Goal: Contribute content: Add original content to the website for others to see

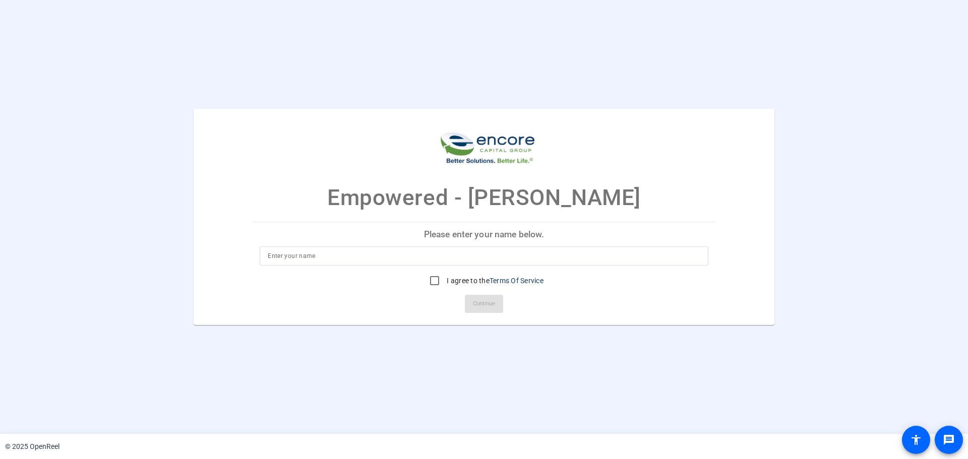
drag, startPoint x: 0, startPoint y: 0, endPoint x: 292, endPoint y: 260, distance: 391.4
click at [292, 260] on input at bounding box center [484, 256] width 433 height 12
type input "Tom Banyami"
click at [441, 283] on input "I agree to the Terms Of Service" at bounding box center [434, 281] width 20 height 20
checkbox input "true"
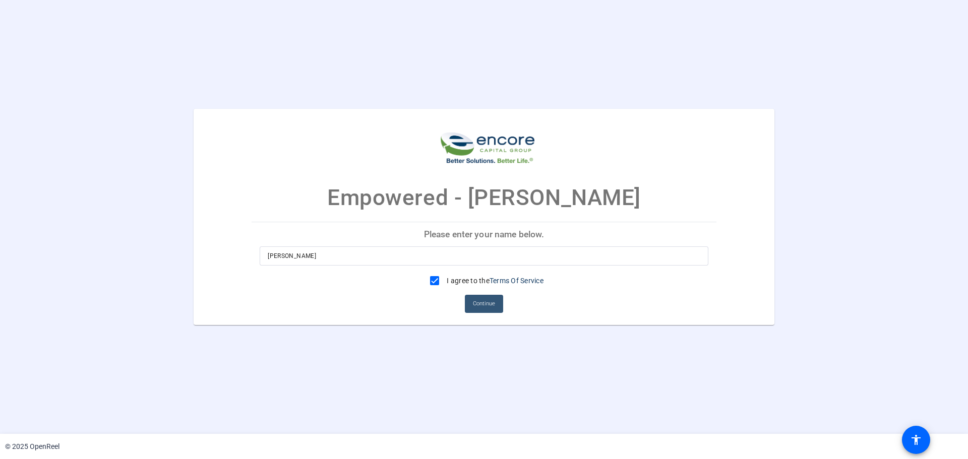
click at [483, 301] on span "Continue" at bounding box center [484, 303] width 22 height 15
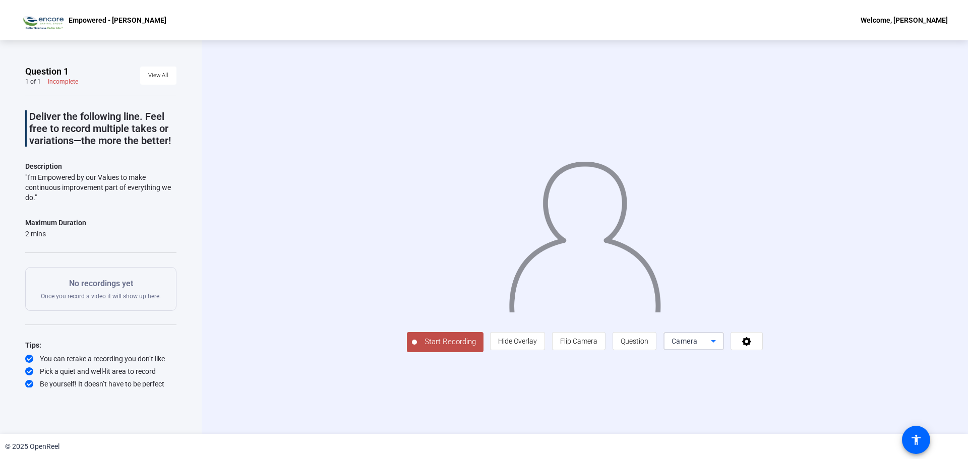
click at [710, 345] on icon at bounding box center [713, 341] width 12 height 12
click at [701, 378] on mat-option "Screen" at bounding box center [693, 381] width 60 height 20
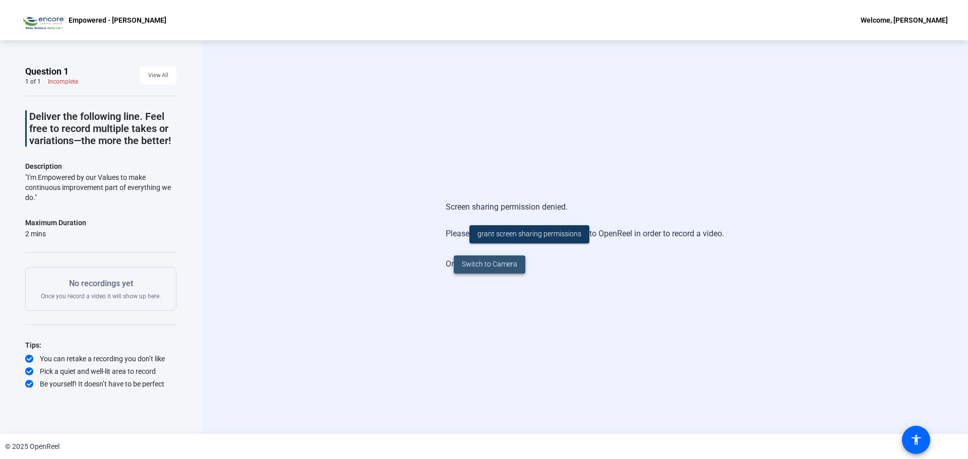
click at [482, 265] on span "Switch to Camera" at bounding box center [489, 264] width 55 height 11
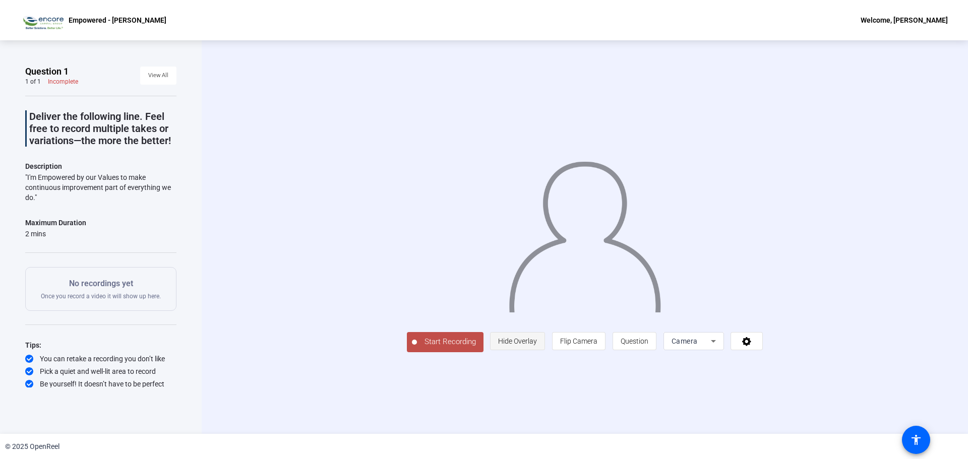
click at [537, 345] on span "Hide Overlay" at bounding box center [517, 341] width 39 height 8
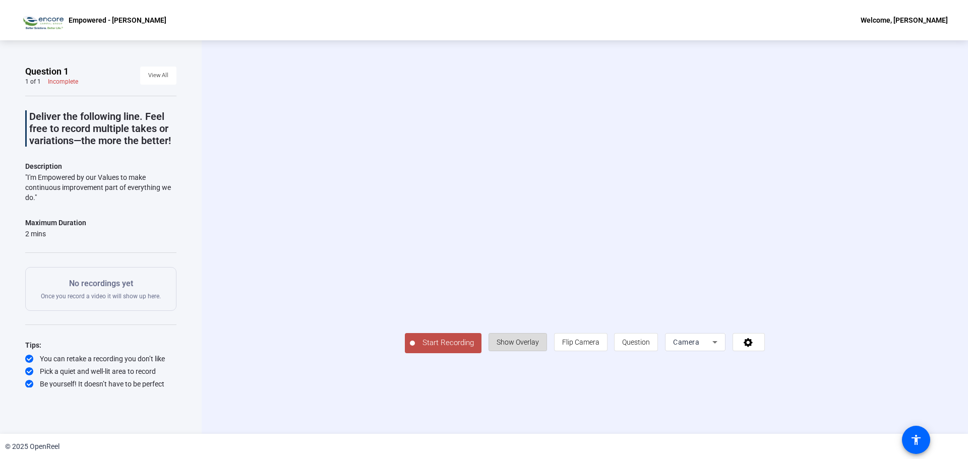
click at [539, 346] on span "Show Overlay" at bounding box center [518, 342] width 42 height 8
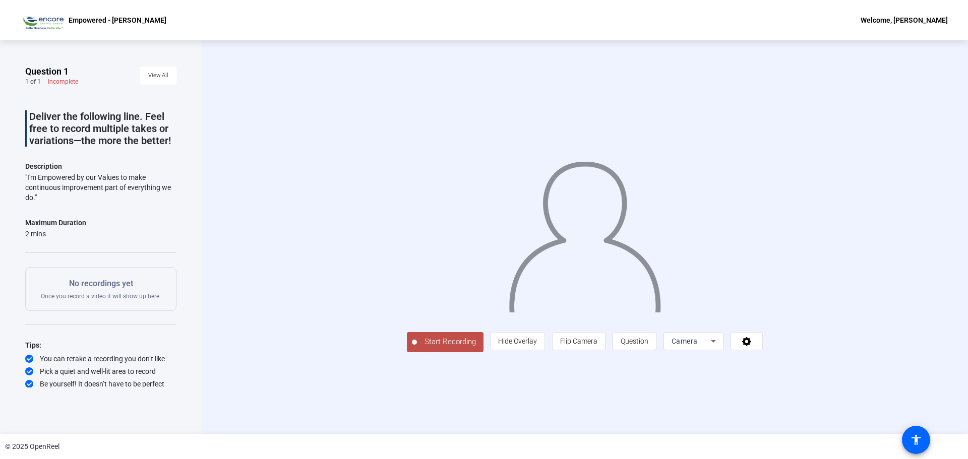
click at [417, 348] on span "Start Recording" at bounding box center [450, 342] width 67 height 12
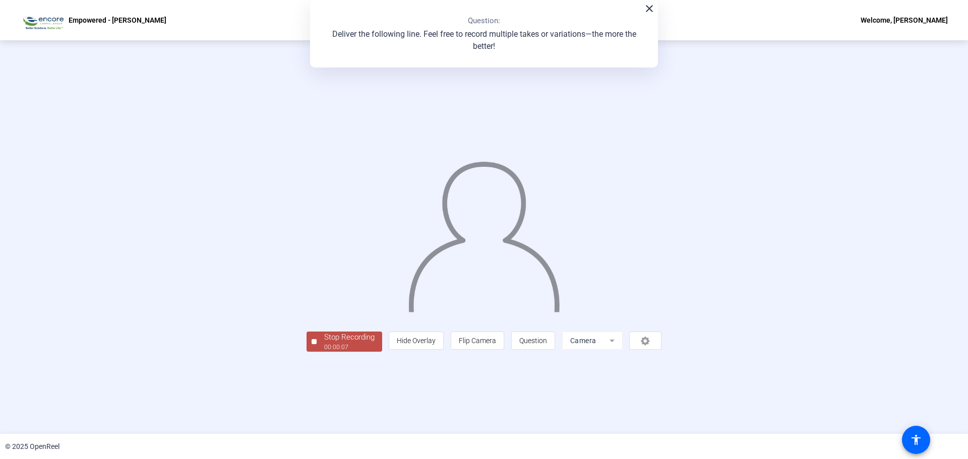
click at [648, 6] on mat-icon "close" at bounding box center [649, 9] width 12 height 12
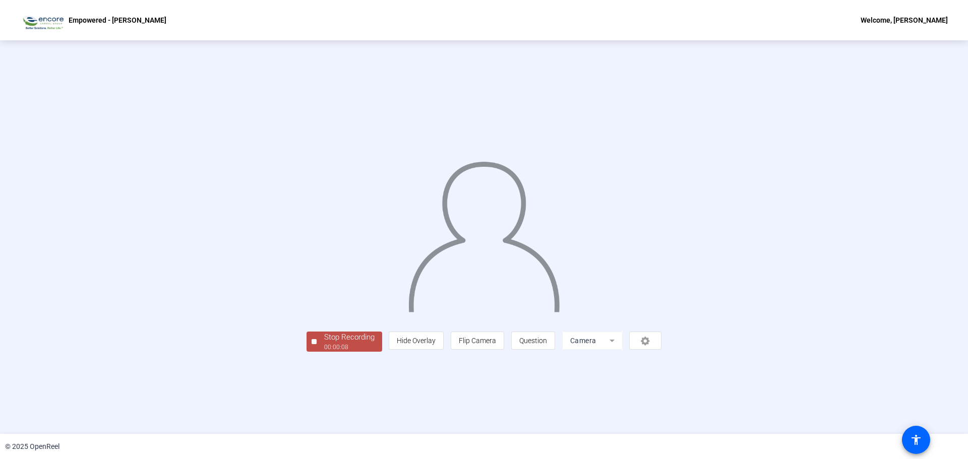
click at [324, 343] on div "Stop Recording" at bounding box center [349, 338] width 50 height 12
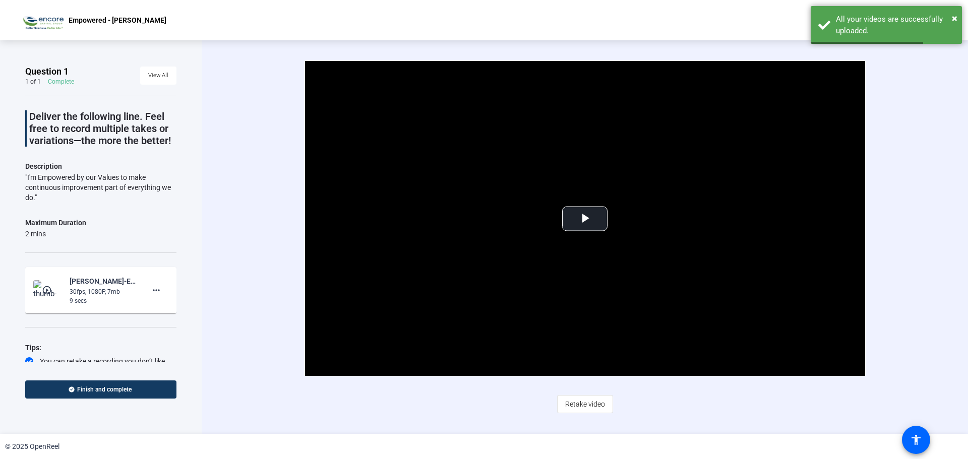
drag, startPoint x: 37, startPoint y: 200, endPoint x: 18, endPoint y: 177, distance: 29.7
click at [18, 177] on div "Question 1 1 of 1 Complete View All Deliver the following line. Feel free to re…" at bounding box center [101, 237] width 202 height 394
copy div ""I'm Empowered by our Values to make continuous improvement part of everything …"
click at [150, 289] on mat-icon "more_horiz" at bounding box center [156, 290] width 12 height 12
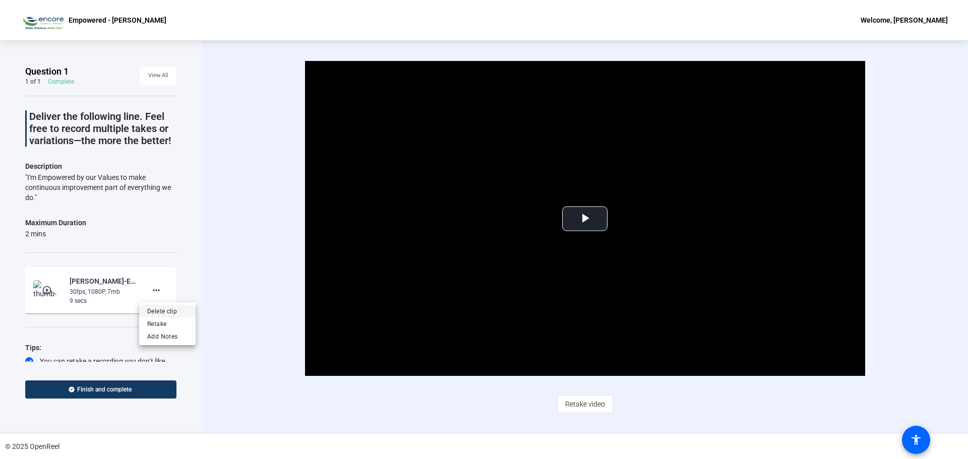
click at [173, 311] on span "Delete clip" at bounding box center [167, 311] width 40 height 12
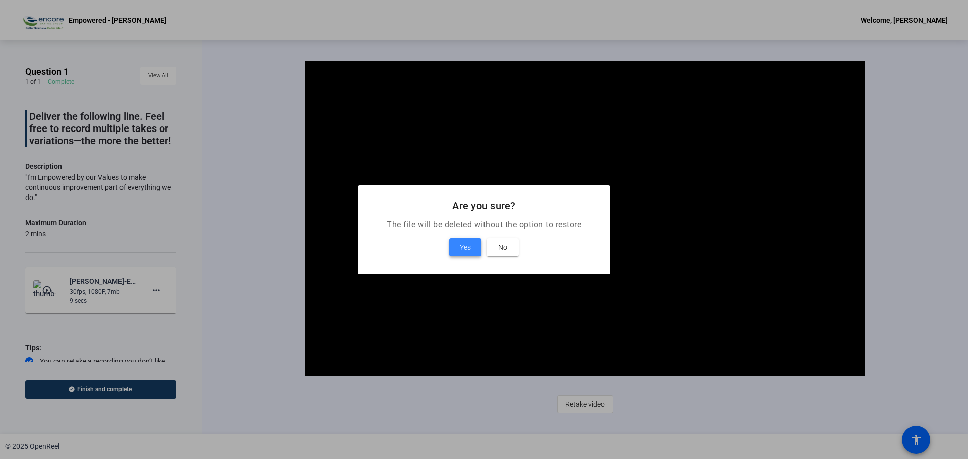
click at [462, 244] on span "Yes" at bounding box center [465, 247] width 11 height 12
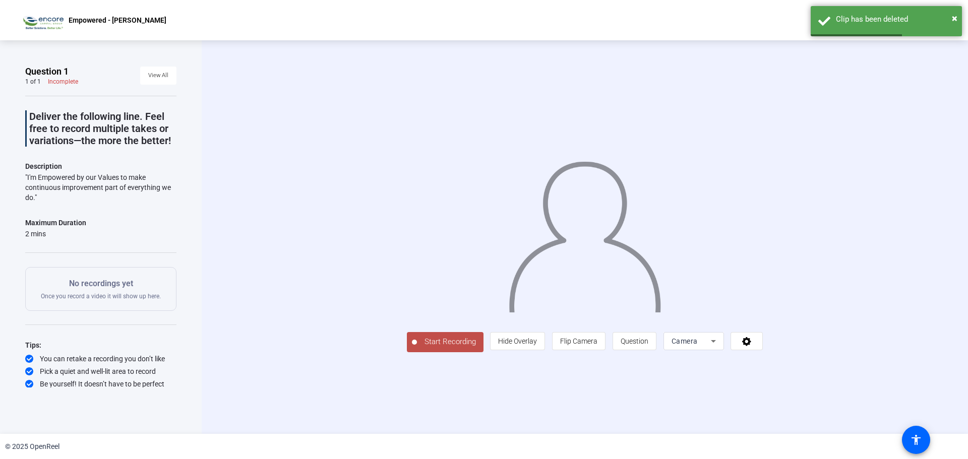
copy div ""I'm Empowered by our Values to make continuous improvement part of everything …"
click at [417, 348] on span "Start Recording" at bounding box center [450, 342] width 67 height 12
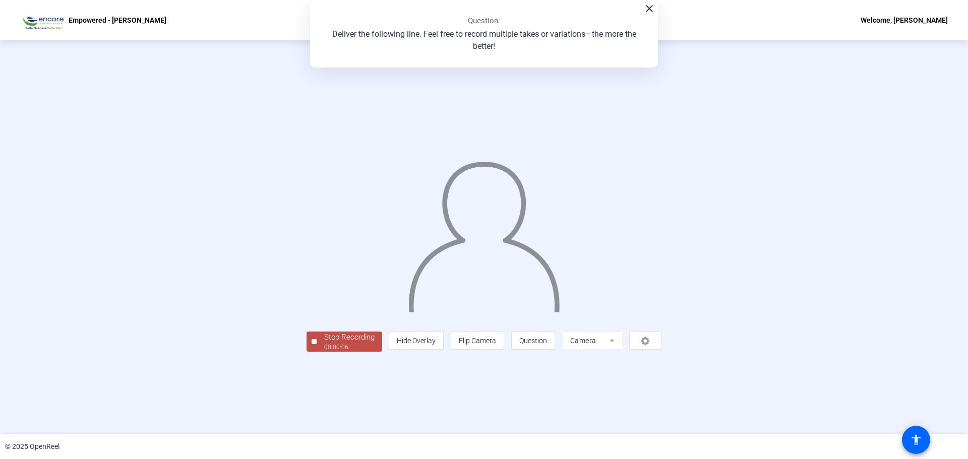
click at [324, 343] on div "Stop Recording" at bounding box center [349, 338] width 50 height 12
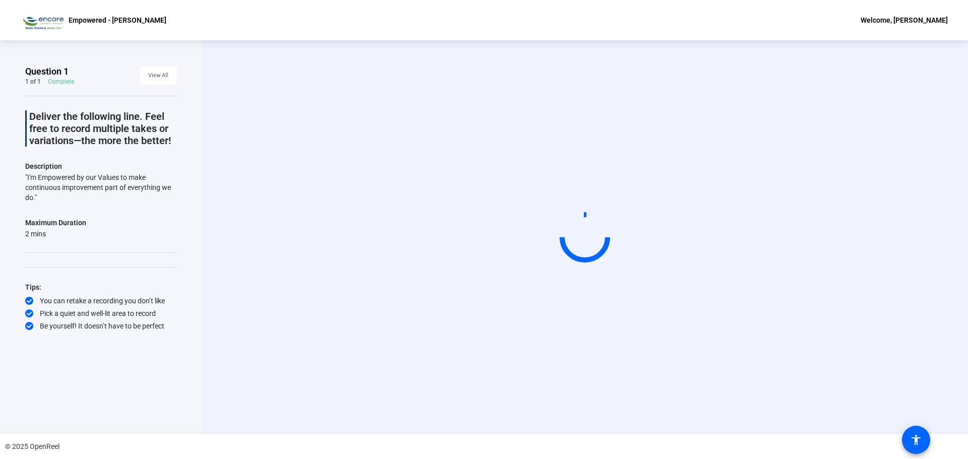
click at [235, 275] on div "Start Recording" at bounding box center [585, 237] width 766 height 394
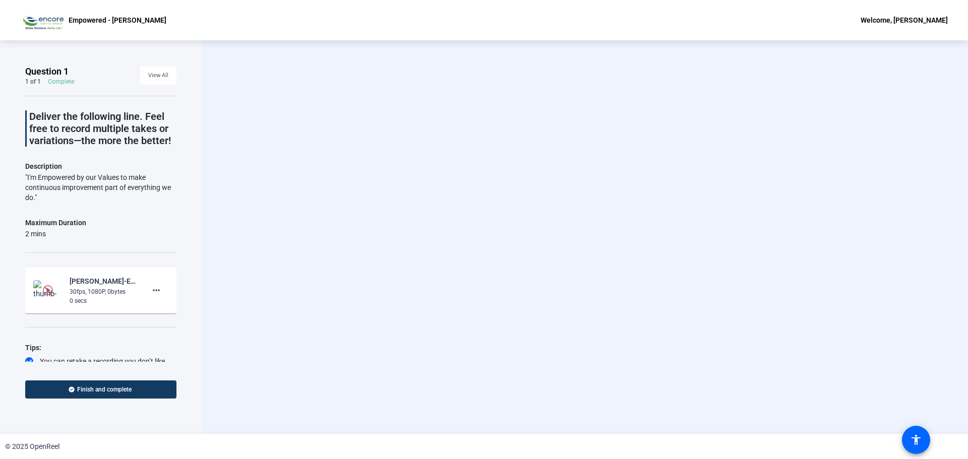
click at [47, 289] on img at bounding box center [48, 290] width 10 height 10
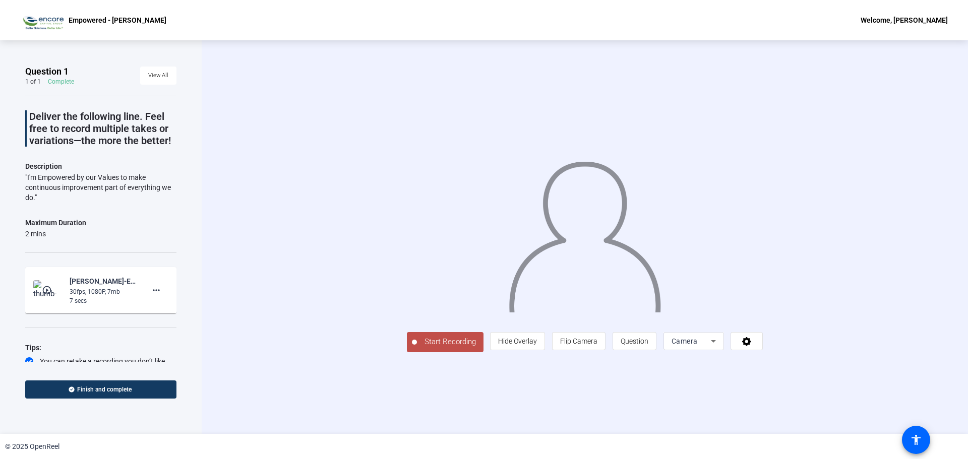
click at [417, 348] on span "Start Recording" at bounding box center [450, 342] width 67 height 12
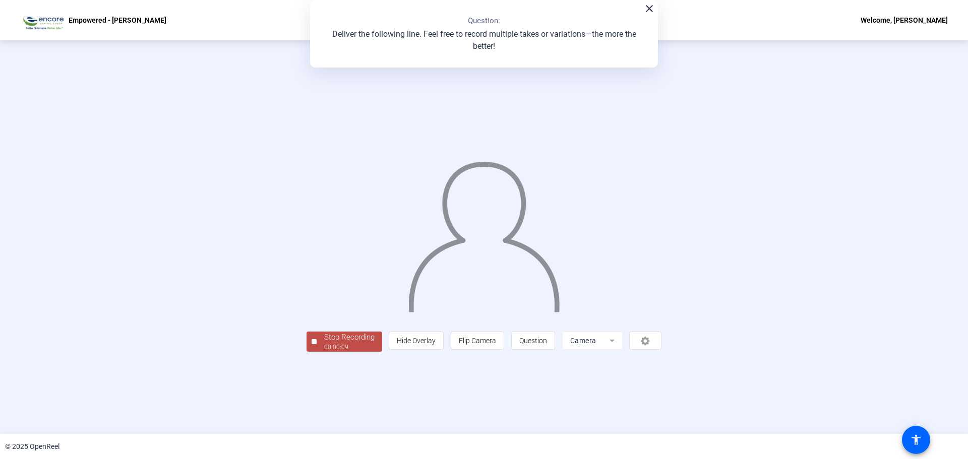
click at [324, 352] on div "00:00:09" at bounding box center [349, 347] width 50 height 9
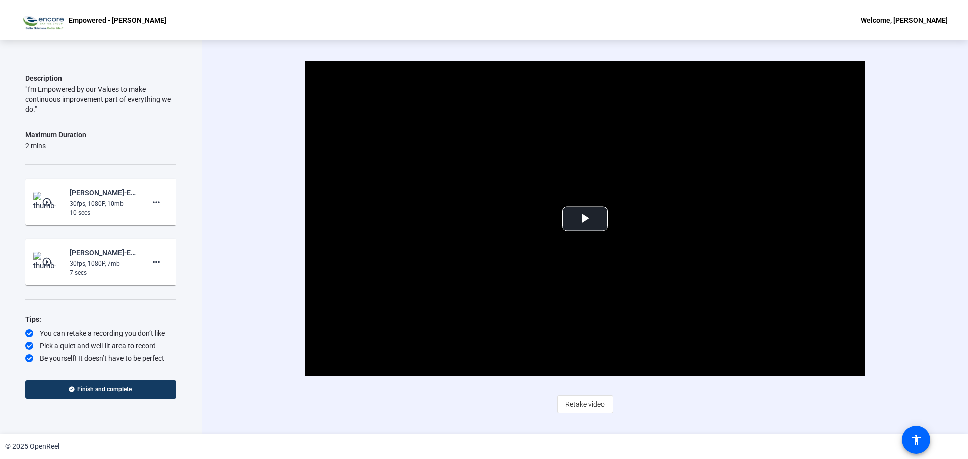
scroll to position [90, 0]
click at [587, 405] on span "Retake video" at bounding box center [585, 404] width 40 height 19
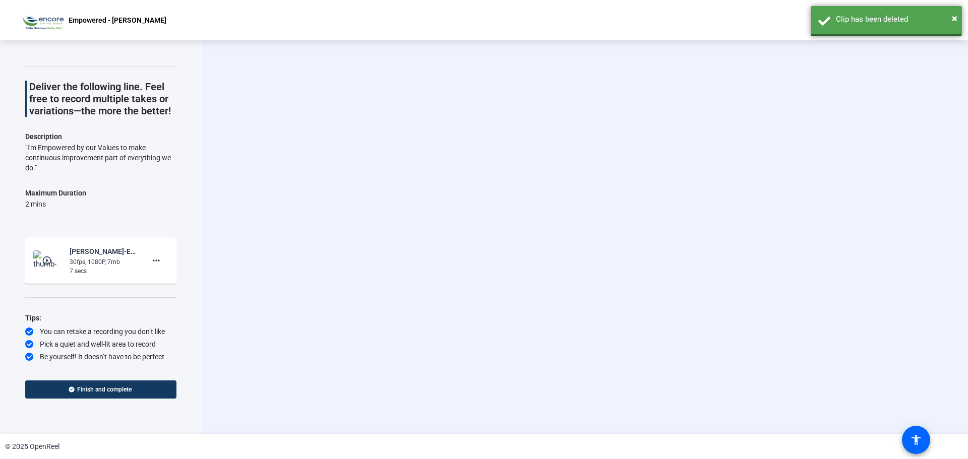
scroll to position [30, 0]
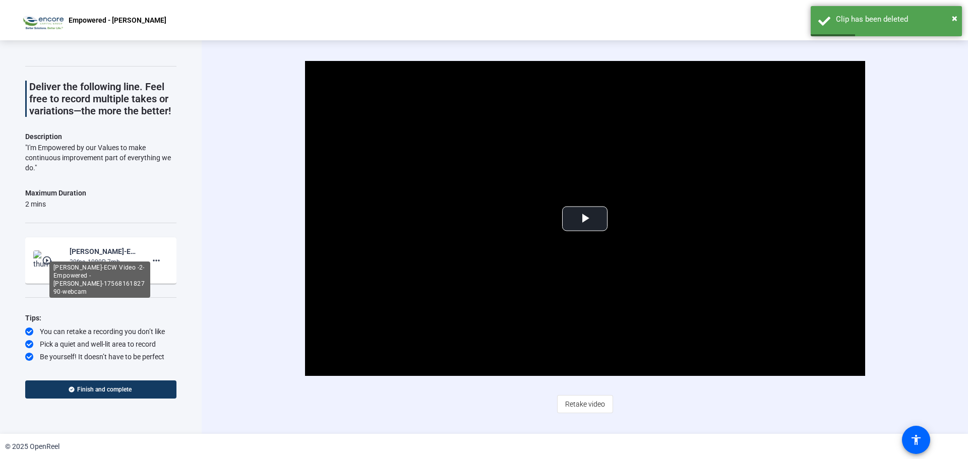
click at [89, 252] on div "Tom Banyami-ECW Video -2-Empowered - Tom-1756816182790-webcam" at bounding box center [104, 252] width 68 height 12
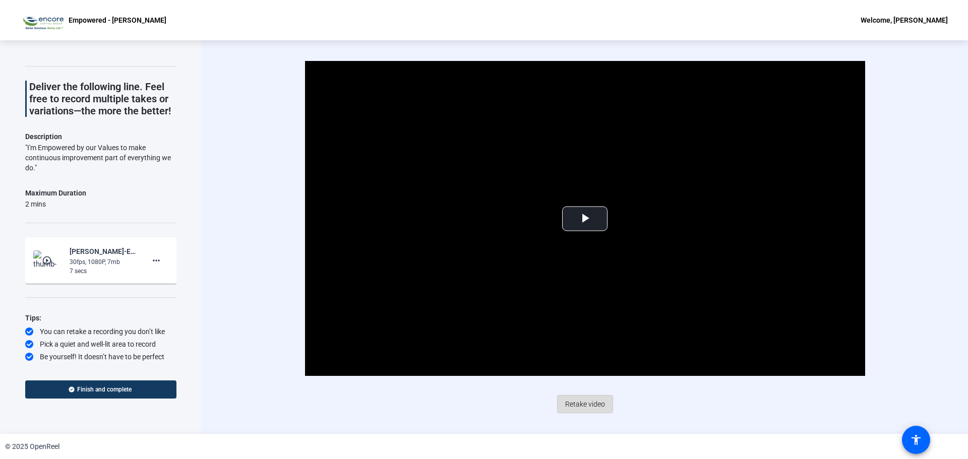
click at [583, 403] on span "Retake video" at bounding box center [585, 404] width 40 height 19
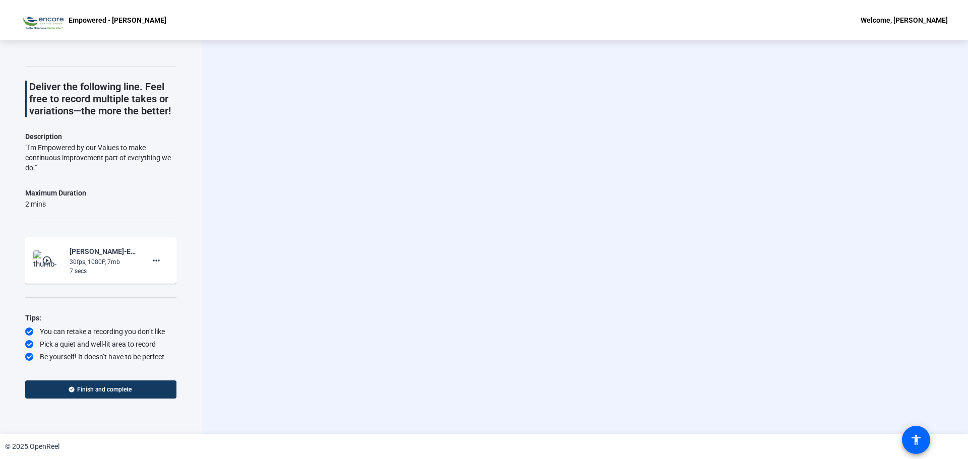
scroll to position [0, 0]
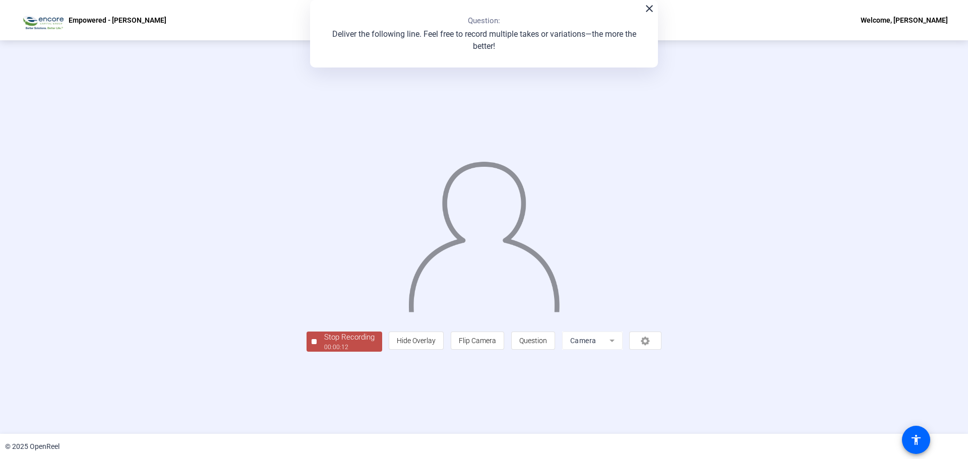
click at [324, 343] on div "Stop Recording" at bounding box center [349, 338] width 50 height 12
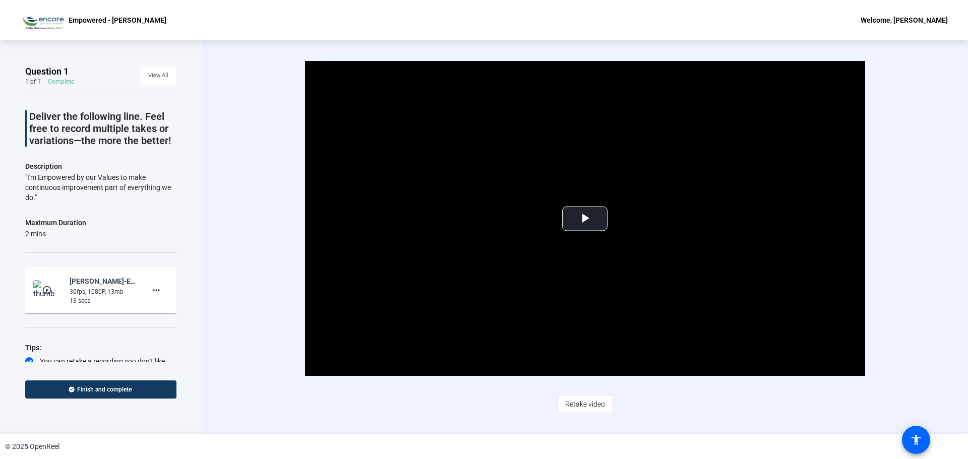
scroll to position [30, 0]
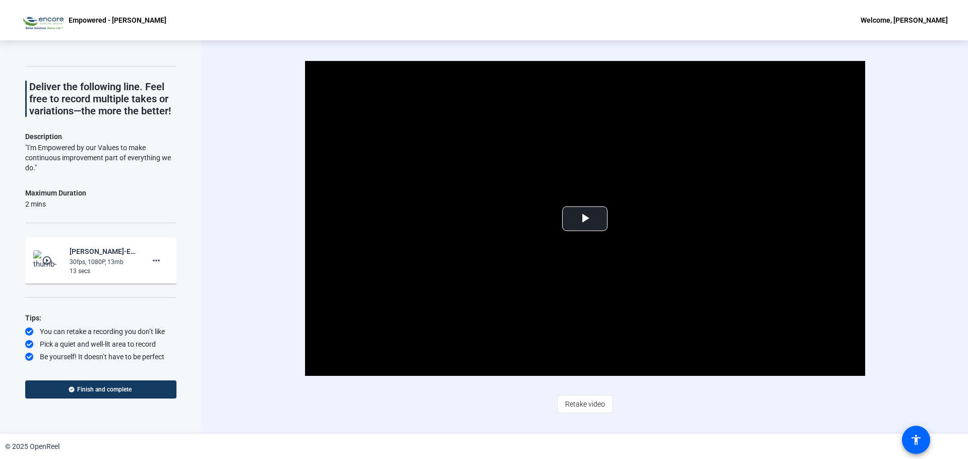
click at [133, 176] on div "Deliver the following line. Feel free to record multiple takes or variations—th…" at bounding box center [100, 214] width 151 height 296
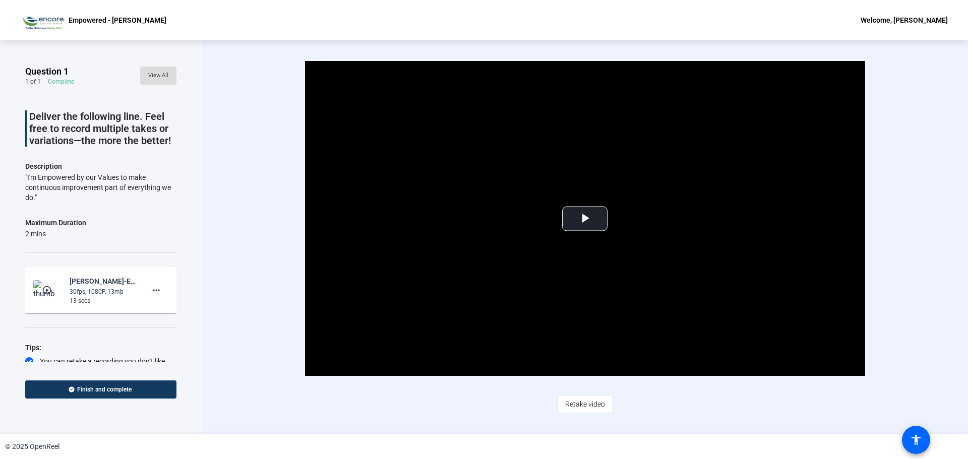
click at [150, 80] on span "View All" at bounding box center [158, 75] width 20 height 15
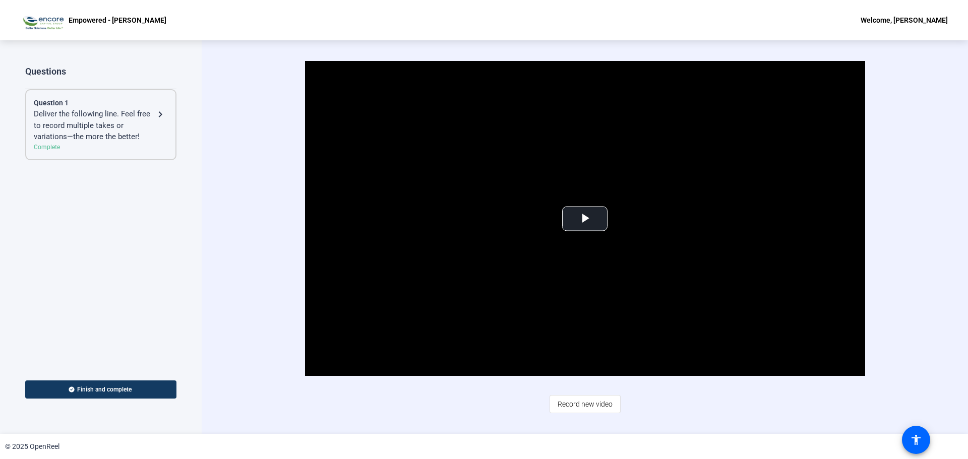
click at [90, 194] on div "Questions Question 1 Deliver the following line. Feel free to record multiple t…" at bounding box center [100, 214] width 151 height 296
click at [580, 401] on span "Record new video" at bounding box center [585, 404] width 55 height 19
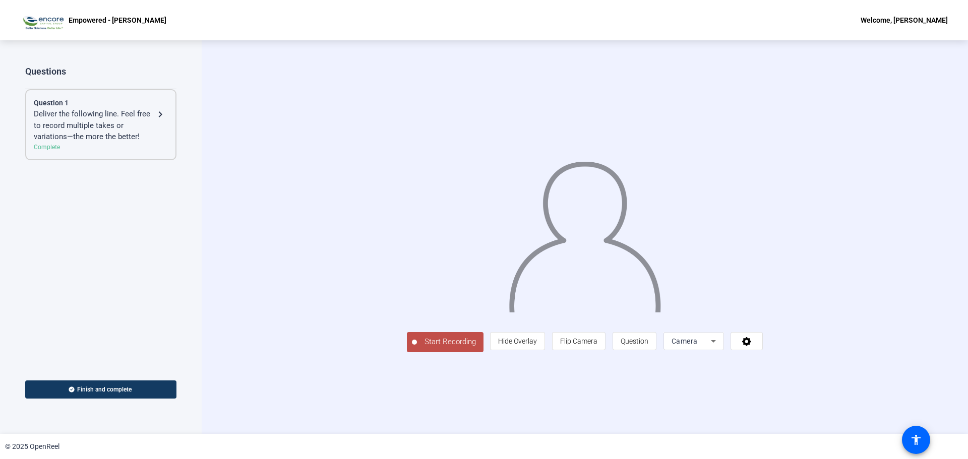
click at [417, 348] on span "Start Recording" at bounding box center [450, 342] width 67 height 12
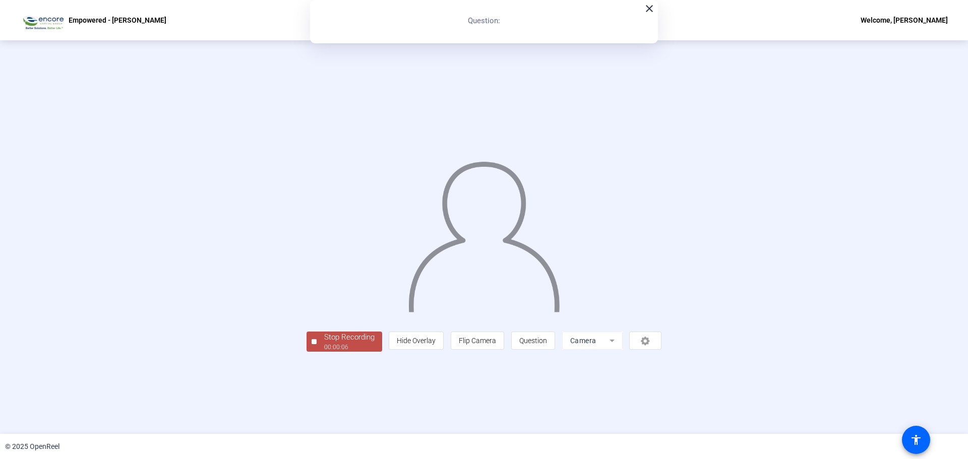
click at [324, 352] on div "00:00:06" at bounding box center [349, 347] width 50 height 9
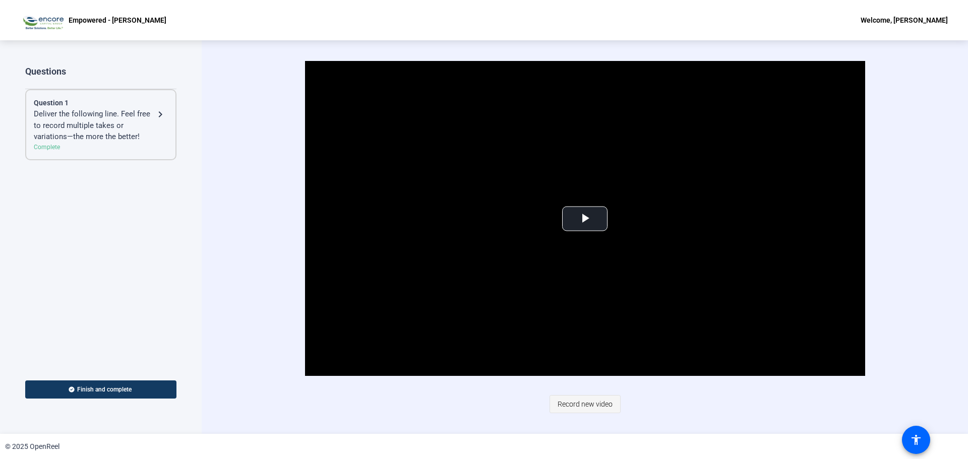
click at [584, 400] on span "Record new video" at bounding box center [585, 404] width 55 height 19
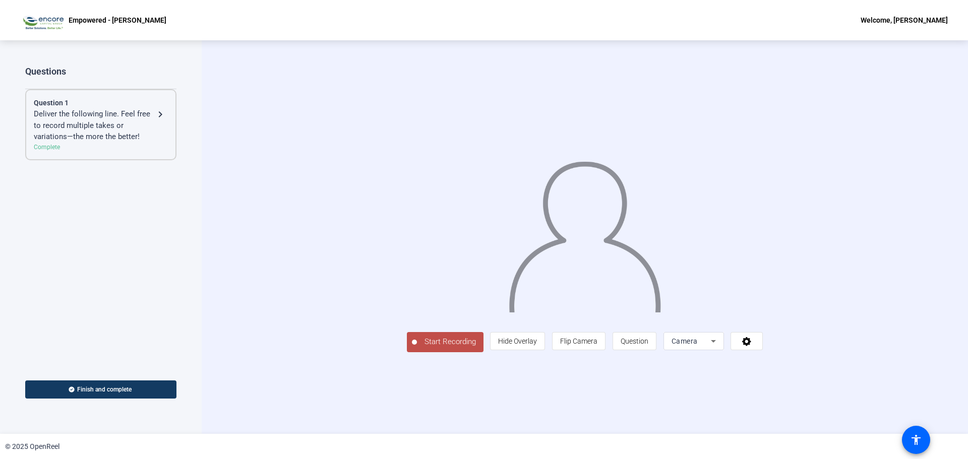
click at [417, 348] on span "Start Recording" at bounding box center [450, 342] width 67 height 12
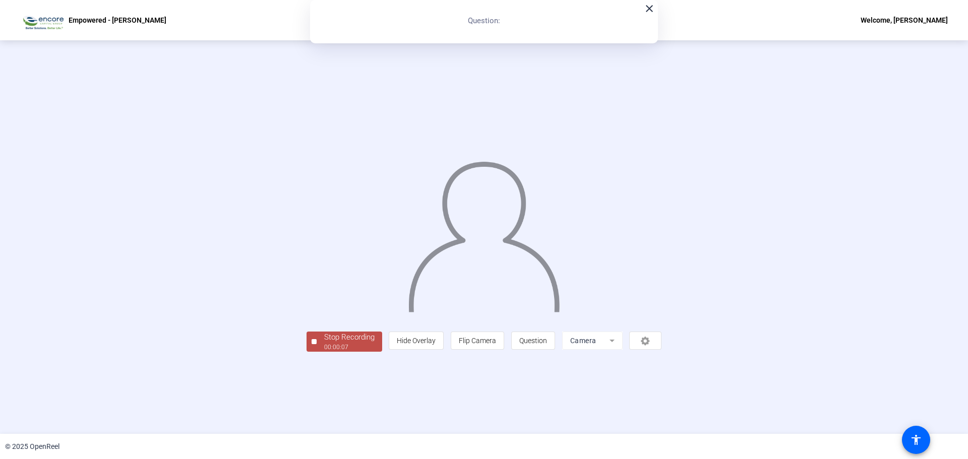
click at [324, 343] on div "Stop Recording" at bounding box center [349, 338] width 50 height 12
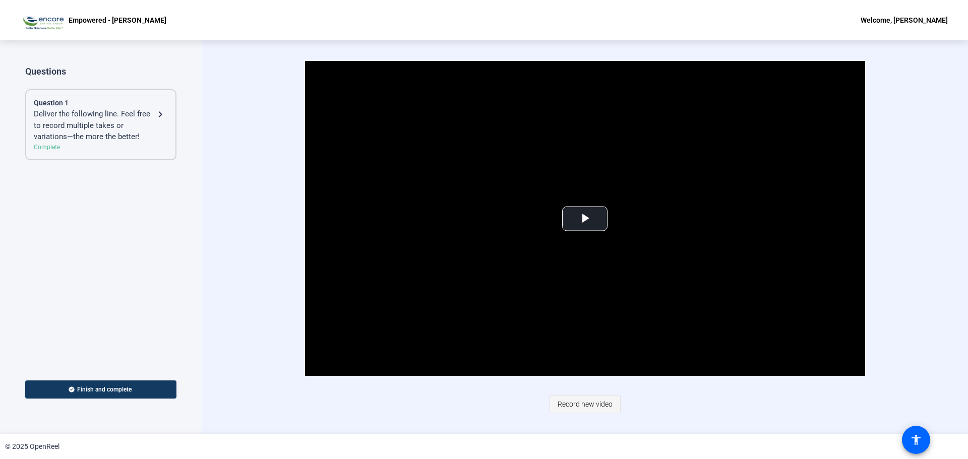
click at [582, 402] on span "Record new video" at bounding box center [585, 404] width 55 height 19
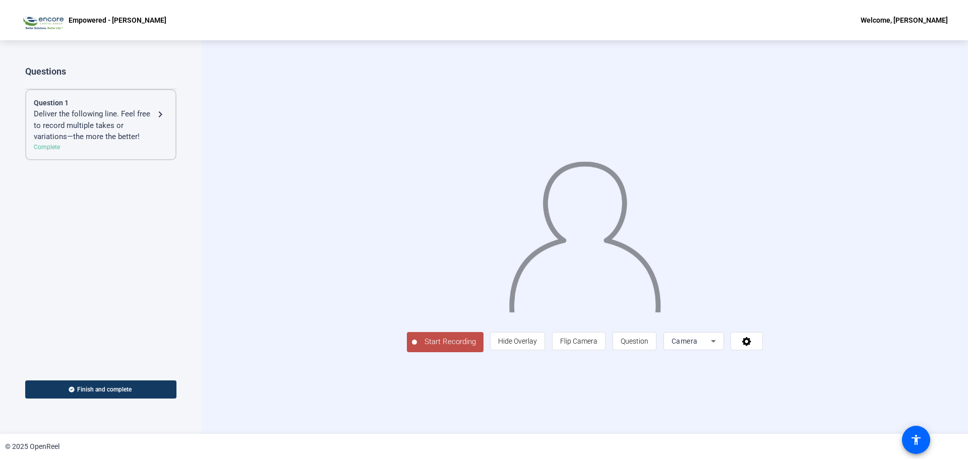
click at [160, 113] on mat-icon "navigate_next" at bounding box center [160, 114] width 12 height 12
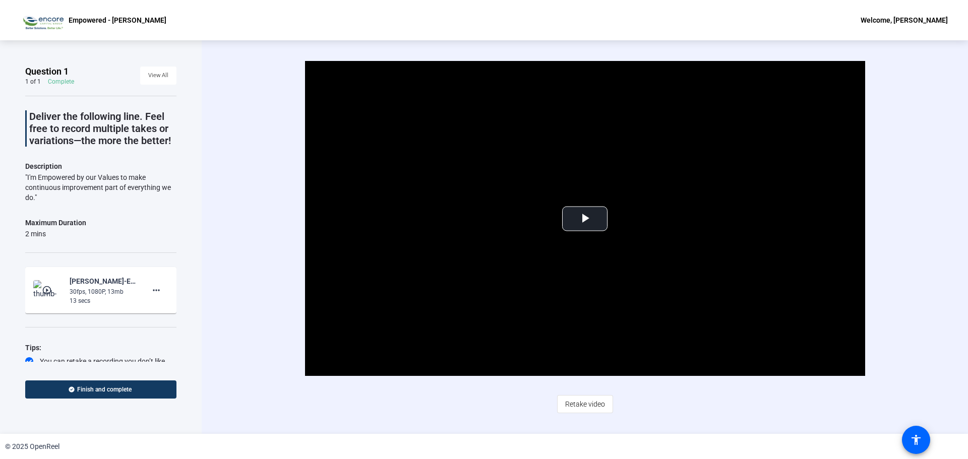
click at [69, 220] on div "Maximum Duration" at bounding box center [55, 223] width 61 height 12
click at [79, 147] on div "Deliver the following line. Feel free to record multiple takes or variations—th…" at bounding box center [100, 244] width 151 height 296
click at [156, 77] on span "View All" at bounding box center [158, 75] width 20 height 15
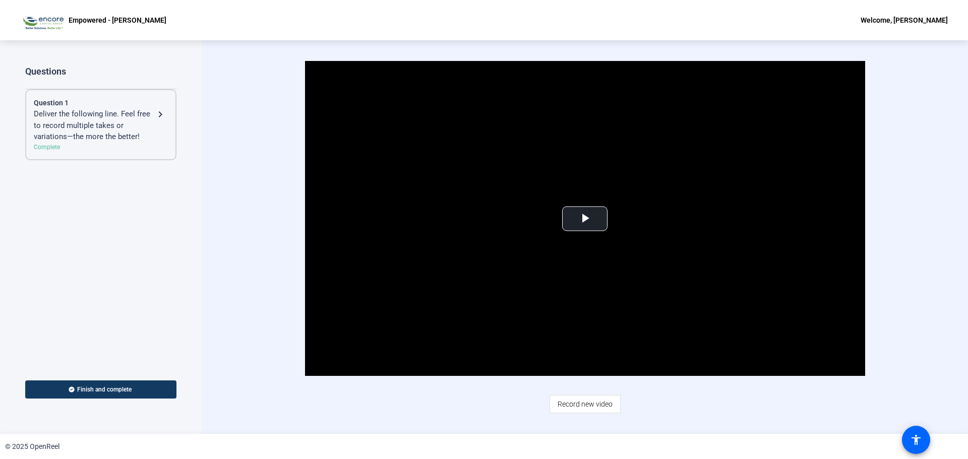
click at [158, 112] on mat-icon "navigate_next" at bounding box center [160, 114] width 12 height 12
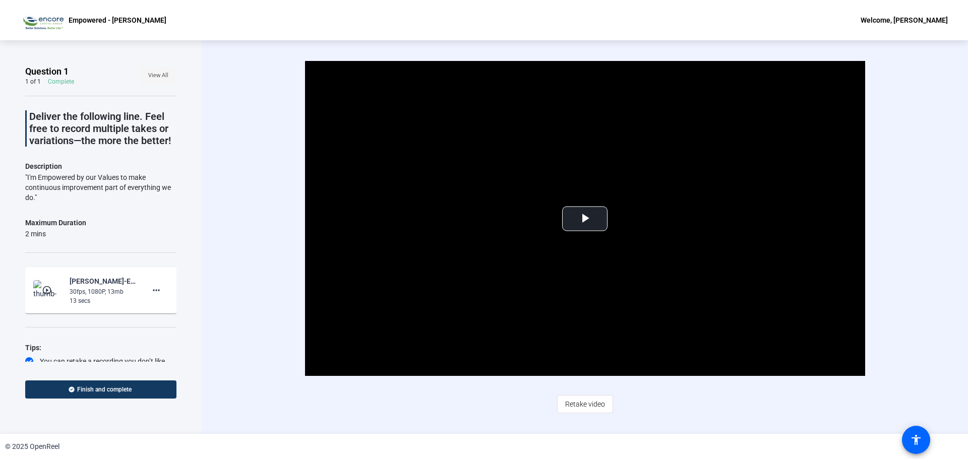
click at [160, 81] on span "View All" at bounding box center [158, 75] width 20 height 15
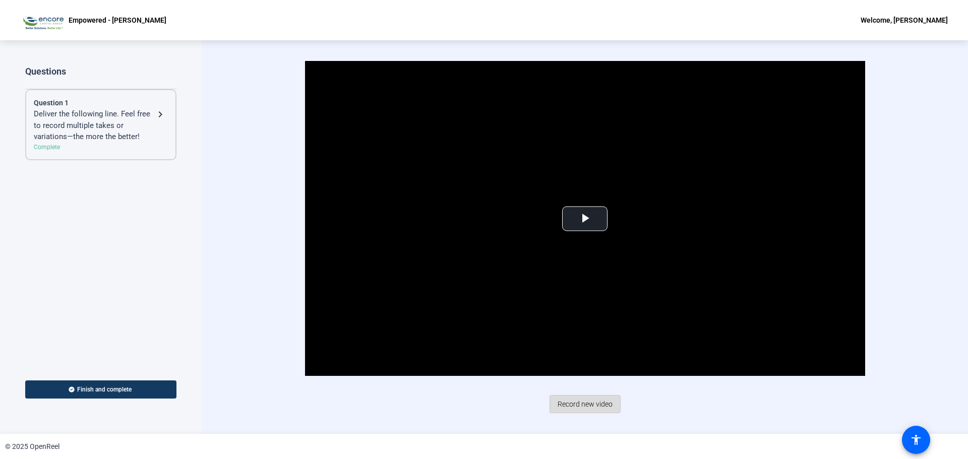
click at [578, 402] on span "Record new video" at bounding box center [585, 404] width 55 height 19
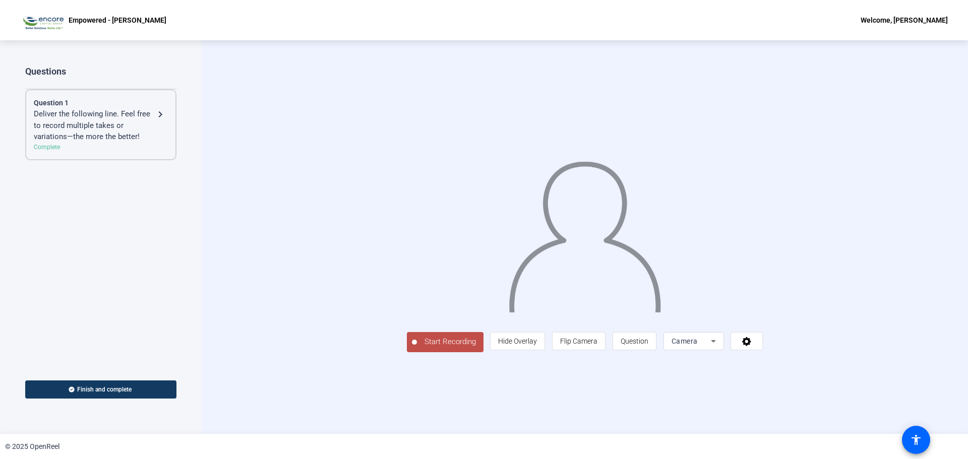
click at [417, 348] on span "Start Recording" at bounding box center [450, 342] width 67 height 12
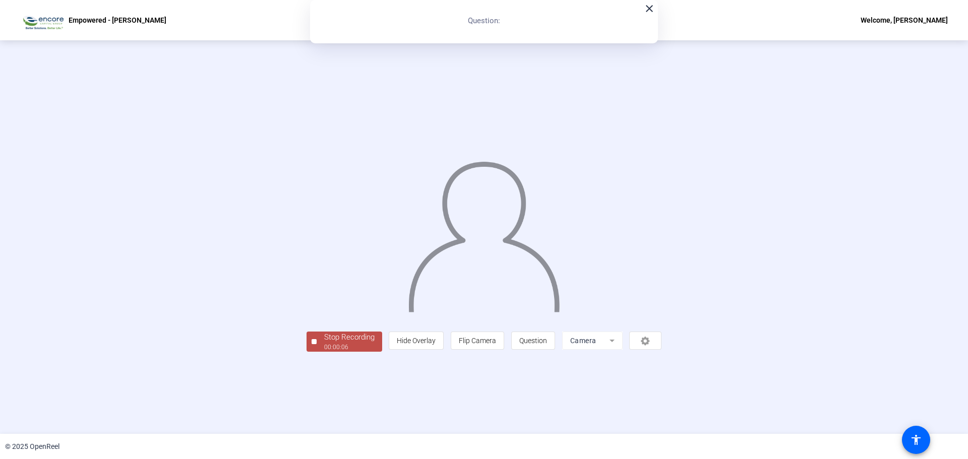
click at [337, 352] on div "Stop Recording 00:00:06 person Hide Overlay flip Flip Camera question_mark Ques…" at bounding box center [484, 341] width 355 height 22
click at [324, 352] on div "00:00:07" at bounding box center [349, 347] width 50 height 9
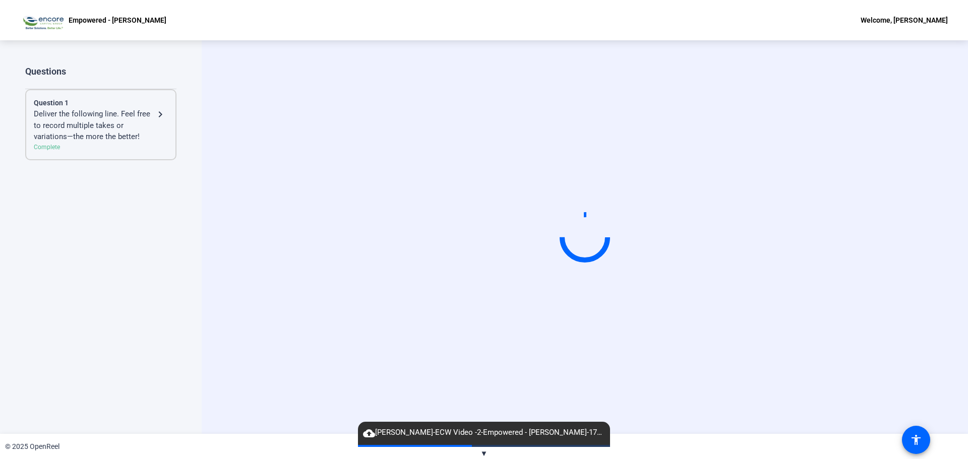
click at [160, 114] on mat-icon "navigate_next" at bounding box center [160, 114] width 12 height 12
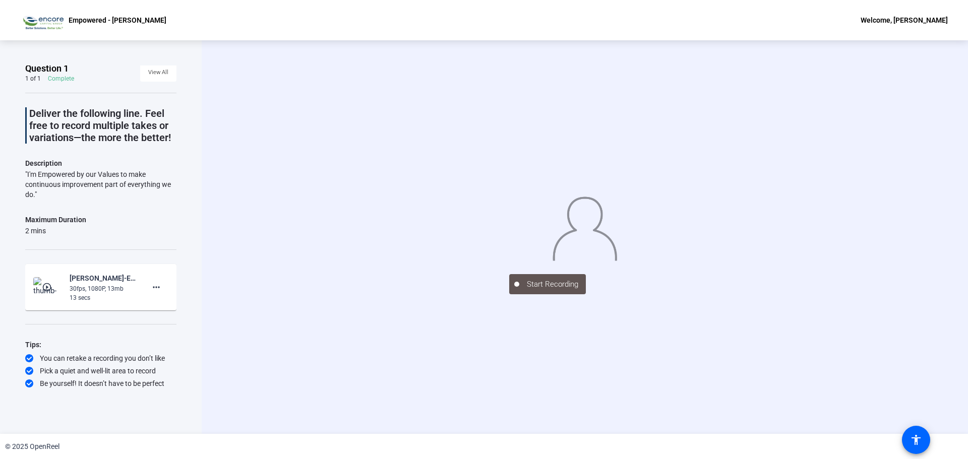
scroll to position [4, 0]
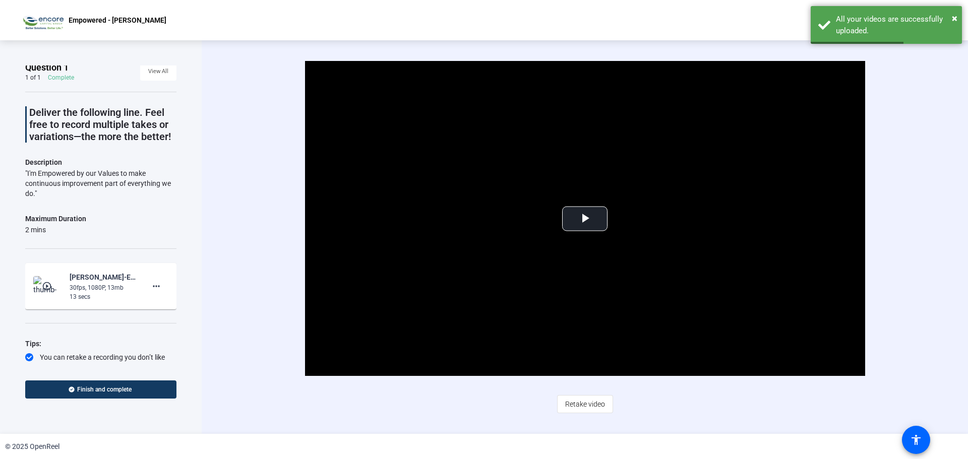
click at [110, 318] on div "Deliver the following line. Feel free to record multiple takes or variations—th…" at bounding box center [100, 240] width 151 height 296
click at [69, 338] on div "Tips:" at bounding box center [100, 344] width 151 height 12
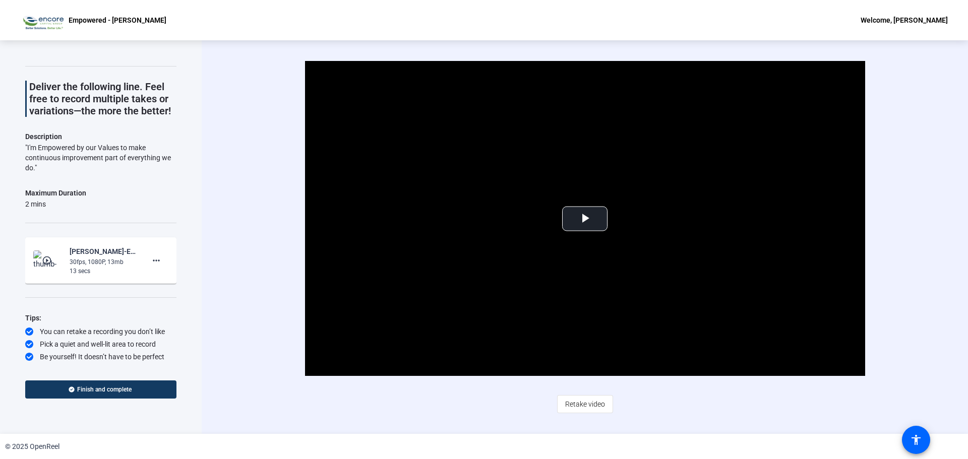
click at [250, 279] on div "Video Player is loading. Play Video Play Mute Current Time 0:00 / Duration 0:13…" at bounding box center [585, 237] width 766 height 394
click at [901, 19] on div "Welcome, Tom Banyami" at bounding box center [904, 20] width 87 height 12
click at [150, 261] on div at bounding box center [484, 229] width 968 height 459
click at [150, 261] on mat-icon "more_horiz" at bounding box center [156, 261] width 12 height 12
click at [197, 243] on div at bounding box center [484, 229] width 968 height 459
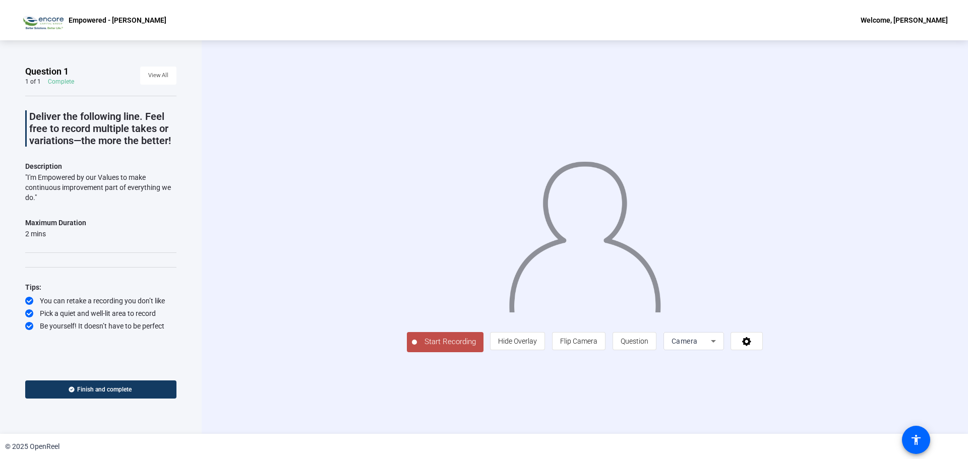
click at [417, 348] on span "Start Recording" at bounding box center [450, 342] width 67 height 12
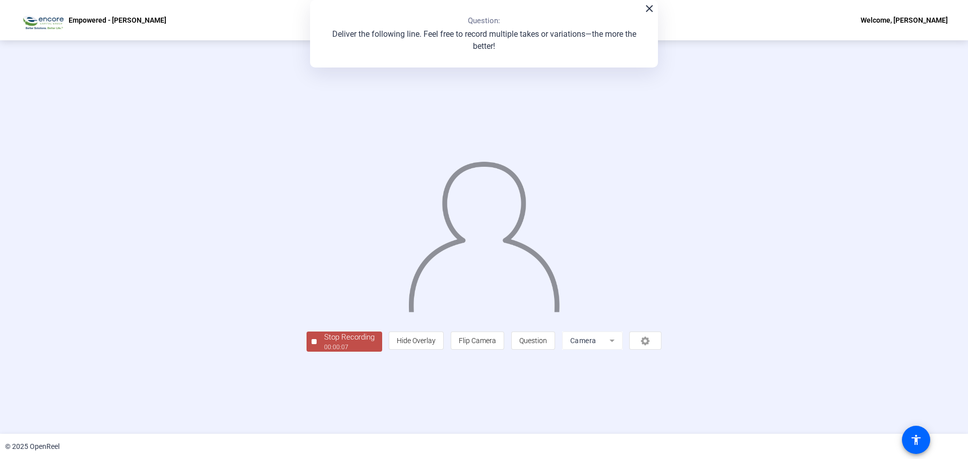
click at [324, 343] on div "Stop Recording" at bounding box center [349, 338] width 50 height 12
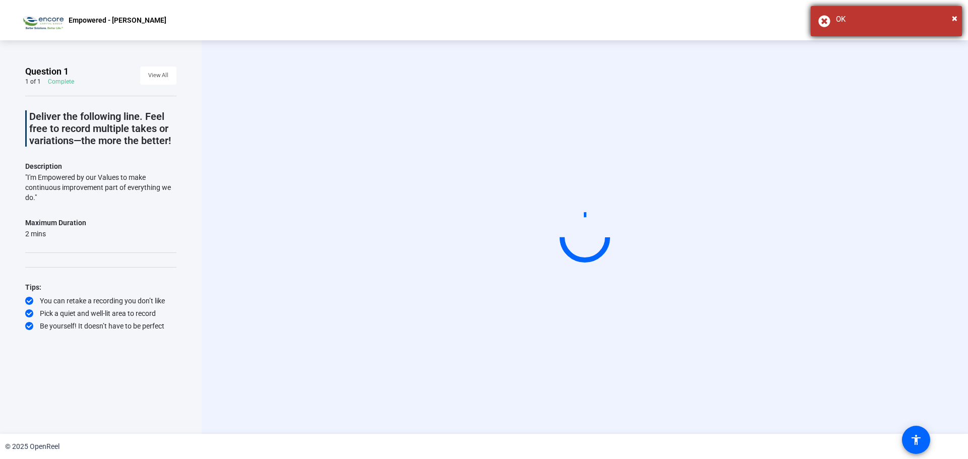
click at [871, 20] on div "OK" at bounding box center [895, 20] width 118 height 12
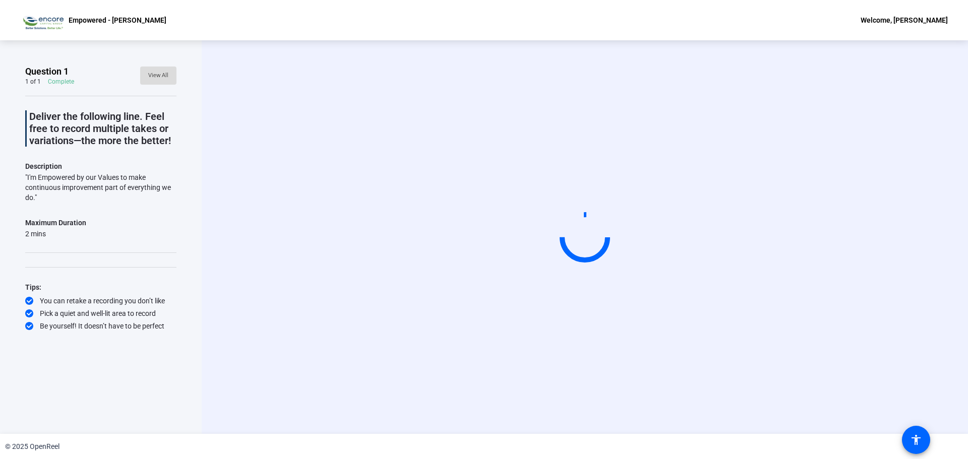
click at [162, 73] on span "View All" at bounding box center [158, 75] width 20 height 15
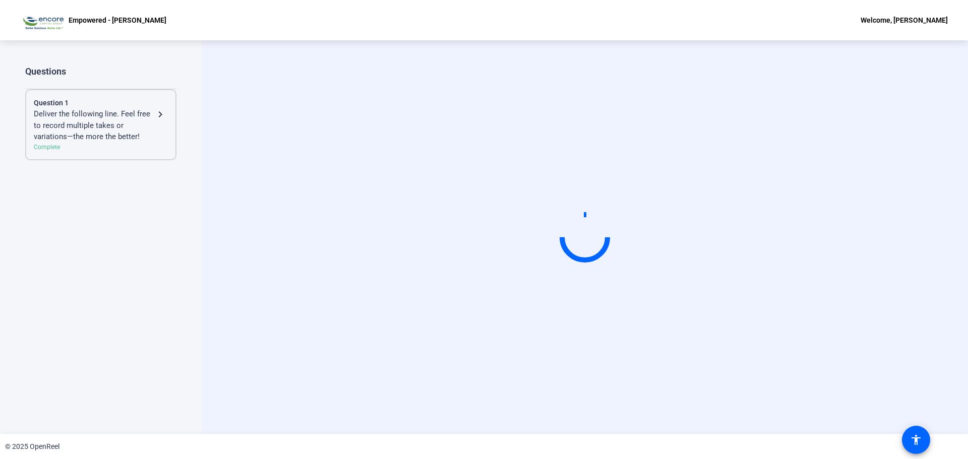
click at [50, 148] on div "Complete" at bounding box center [101, 147] width 134 height 9
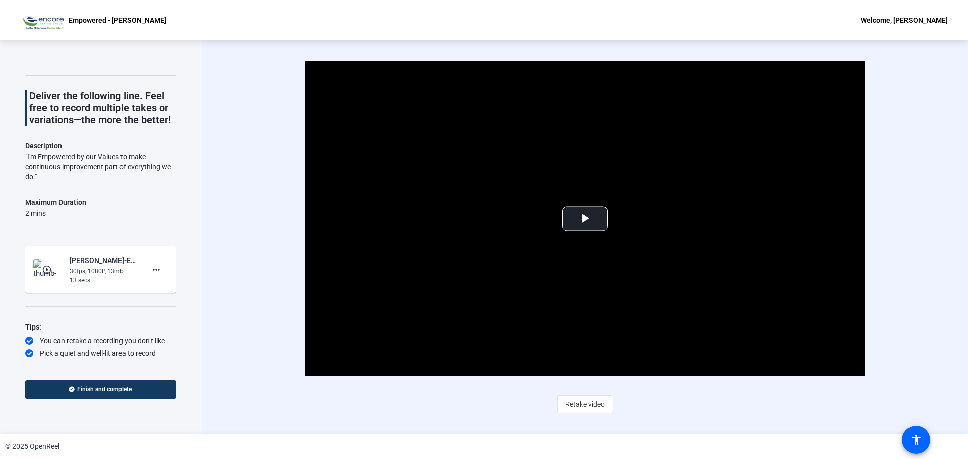
scroll to position [30, 0]
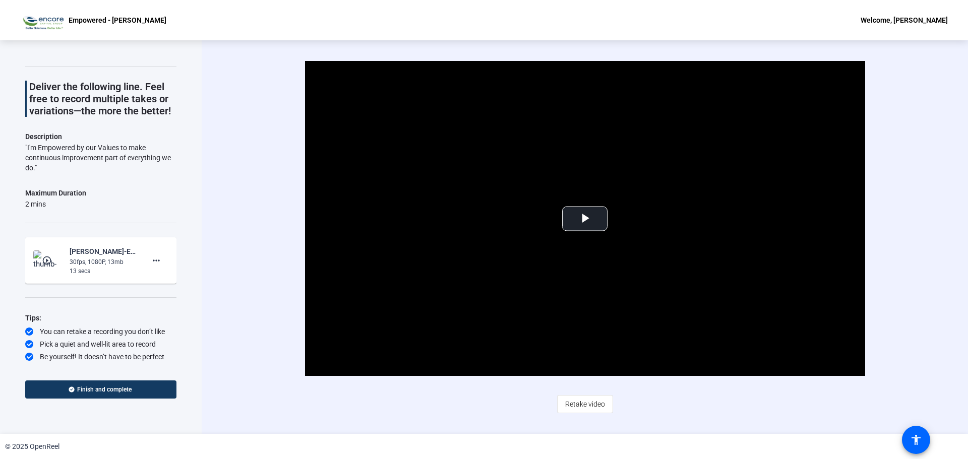
click at [96, 120] on div "Deliver the following line. Feel free to record multiple takes or variations—th…" at bounding box center [100, 214] width 151 height 296
click at [79, 180] on div "Deliver the following line. Feel free to record multiple takes or variations—th…" at bounding box center [100, 214] width 151 height 296
click at [73, 195] on div "Maximum Duration" at bounding box center [55, 193] width 61 height 12
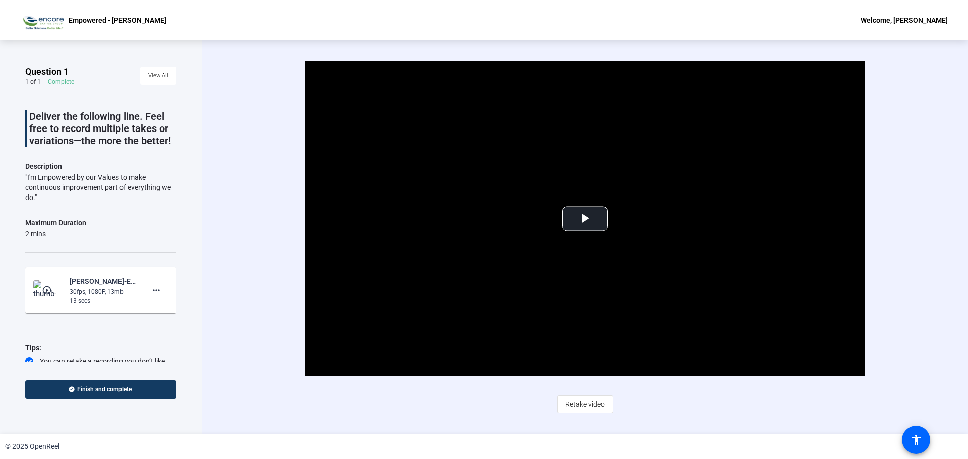
scroll to position [30, 0]
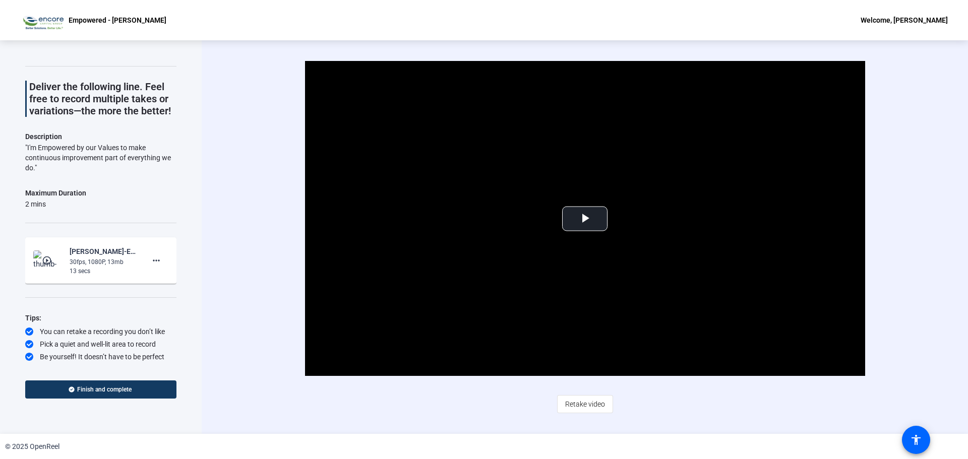
click at [92, 292] on div "Deliver the following line. Feel free to record multiple takes or variations—th…" at bounding box center [100, 214] width 151 height 296
click at [918, 21] on div "Welcome, [PERSON_NAME]" at bounding box center [904, 20] width 87 height 12
click at [929, 146] on div at bounding box center [484, 229] width 968 height 459
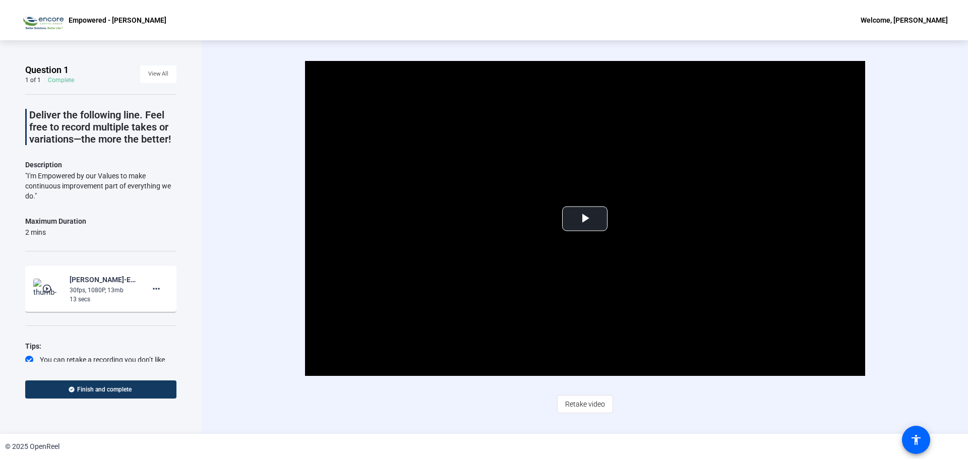
scroll to position [0, 0]
click at [94, 388] on span "Finish and complete" at bounding box center [104, 390] width 54 height 8
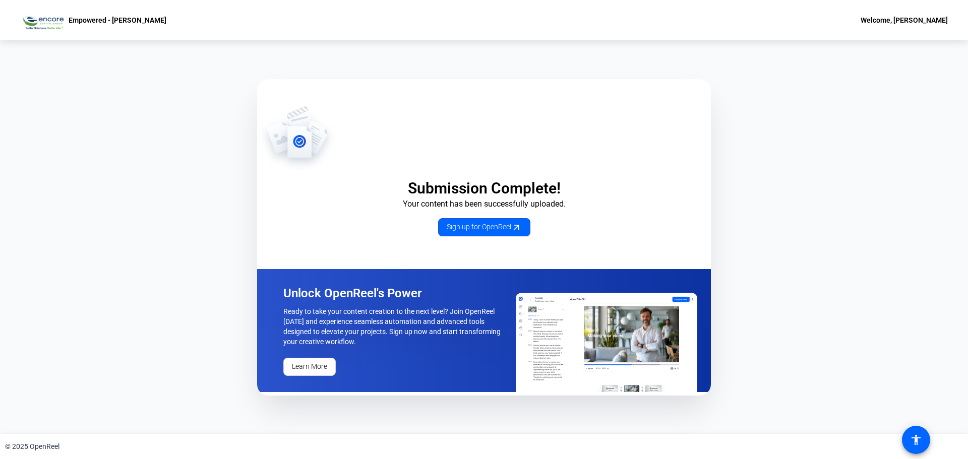
click at [57, 22] on img at bounding box center [41, 20] width 43 height 20
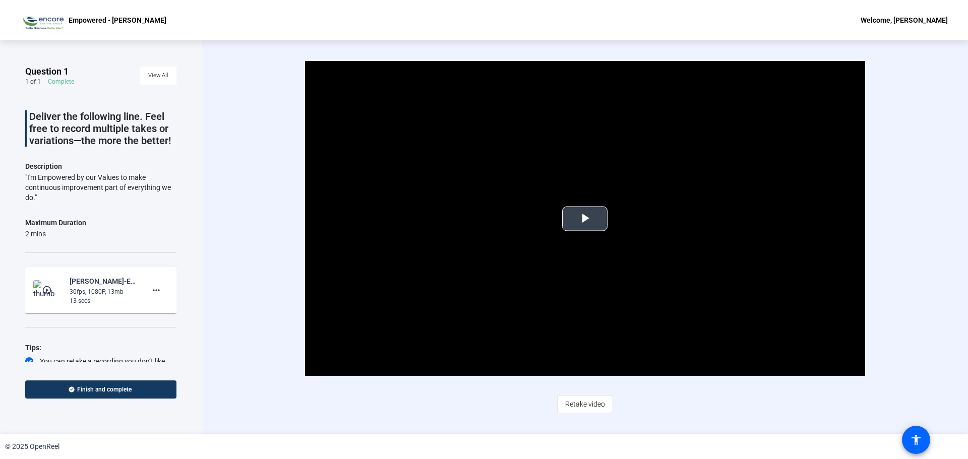
click at [585, 219] on span "Video Player" at bounding box center [585, 219] width 0 height 0
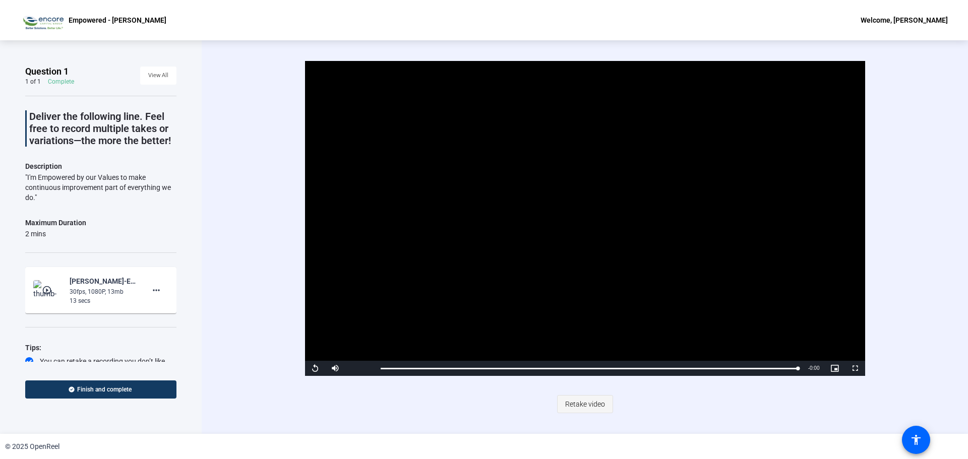
click at [586, 404] on span "Retake video" at bounding box center [585, 404] width 40 height 19
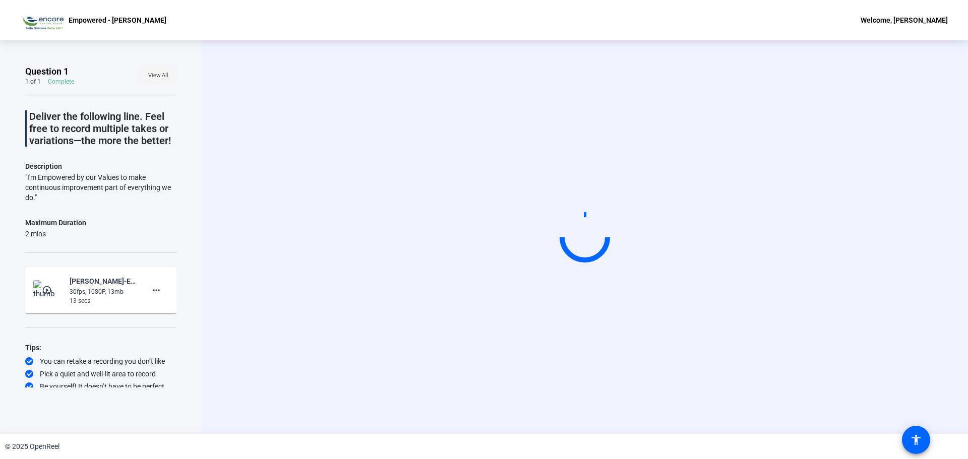
click at [154, 76] on span "View All" at bounding box center [158, 75] width 20 height 15
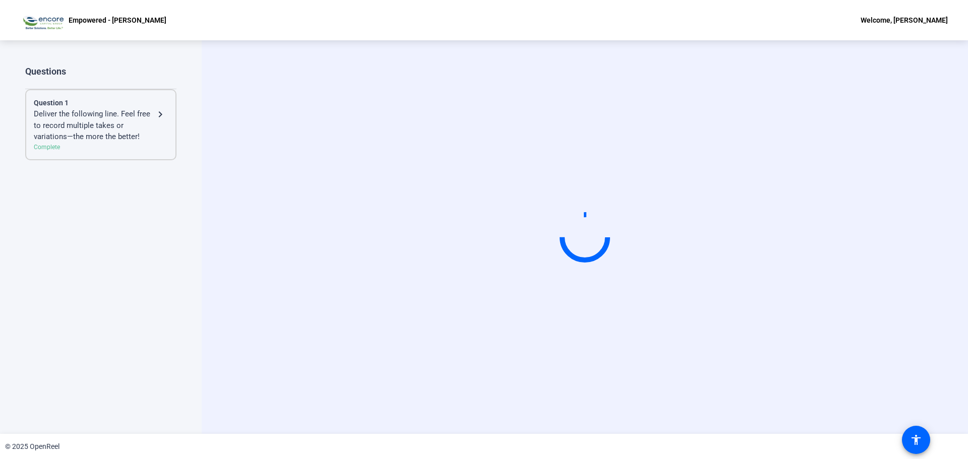
click at [66, 126] on div "Deliver the following line. Feel free to record multiple takes or variations—th…" at bounding box center [94, 125] width 120 height 34
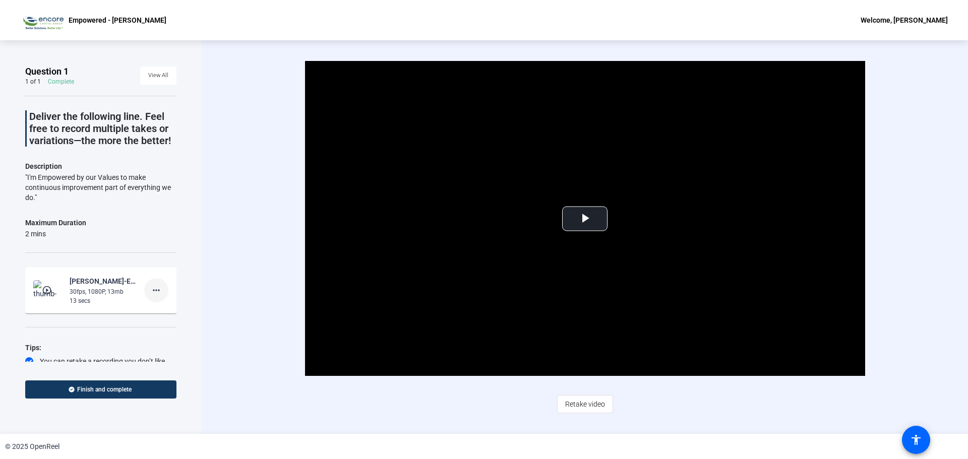
click at [152, 287] on mat-icon "more_horiz" at bounding box center [156, 290] width 12 height 12
click at [166, 326] on span "Retake" at bounding box center [167, 324] width 40 height 12
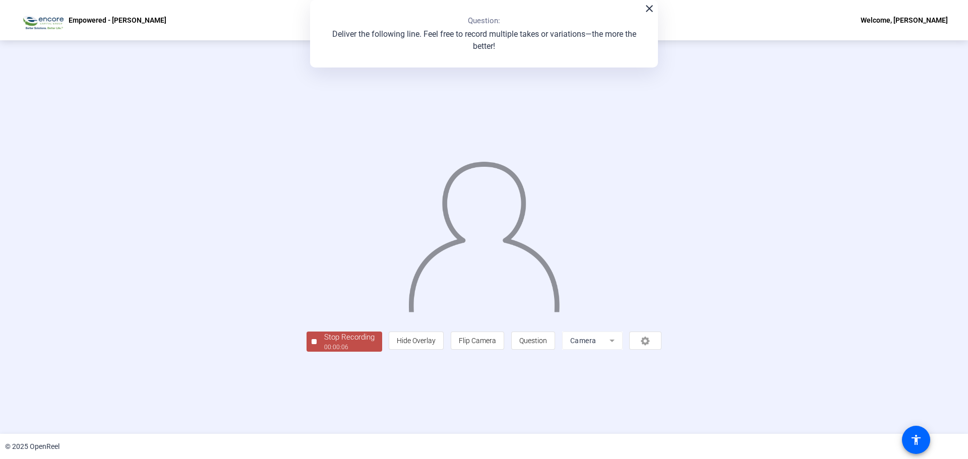
click at [324, 343] on div "Stop Recording" at bounding box center [349, 338] width 50 height 12
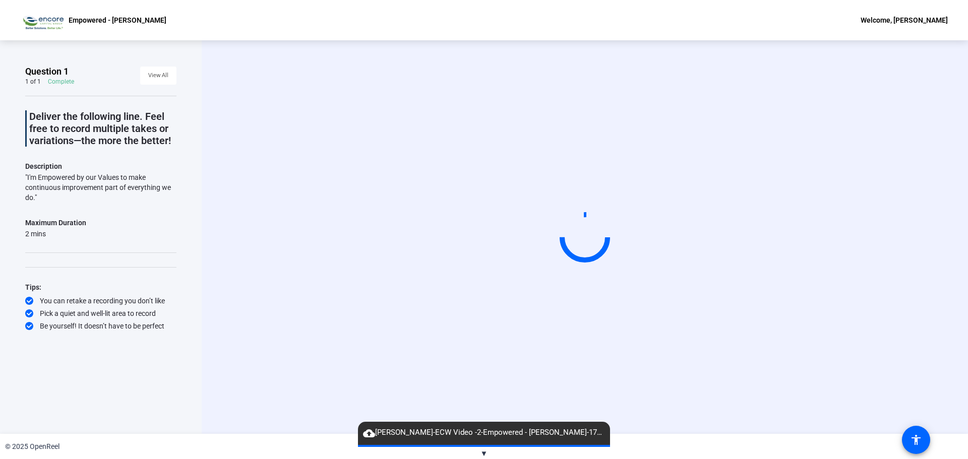
click at [484, 453] on span "▼" at bounding box center [484, 453] width 8 height 9
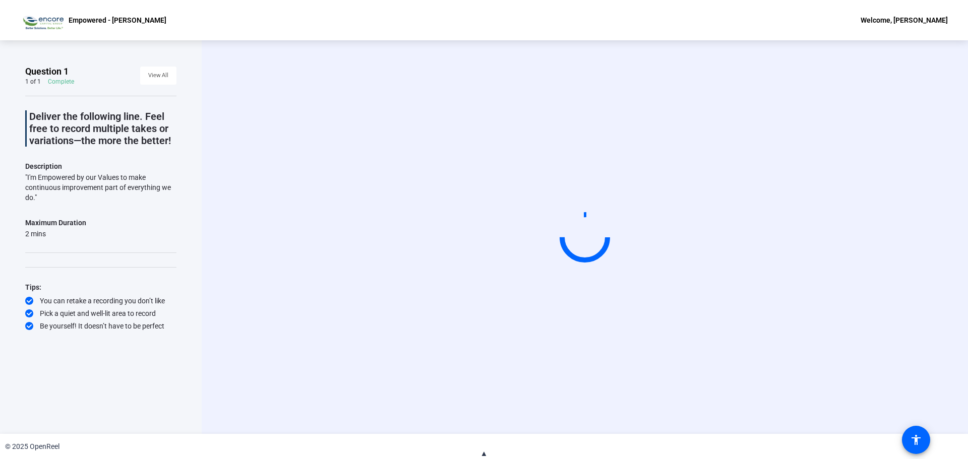
click at [484, 453] on span "▲" at bounding box center [484, 453] width 8 height 9
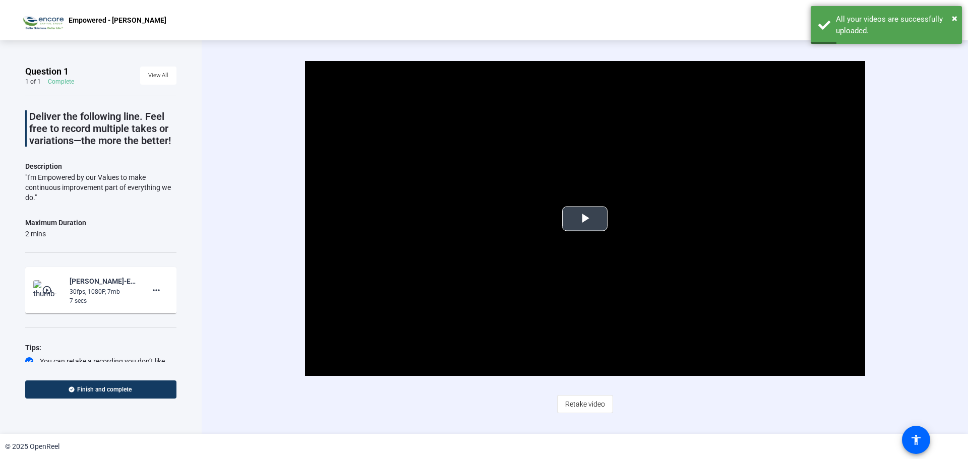
click at [585, 219] on span "Video Player" at bounding box center [585, 219] width 0 height 0
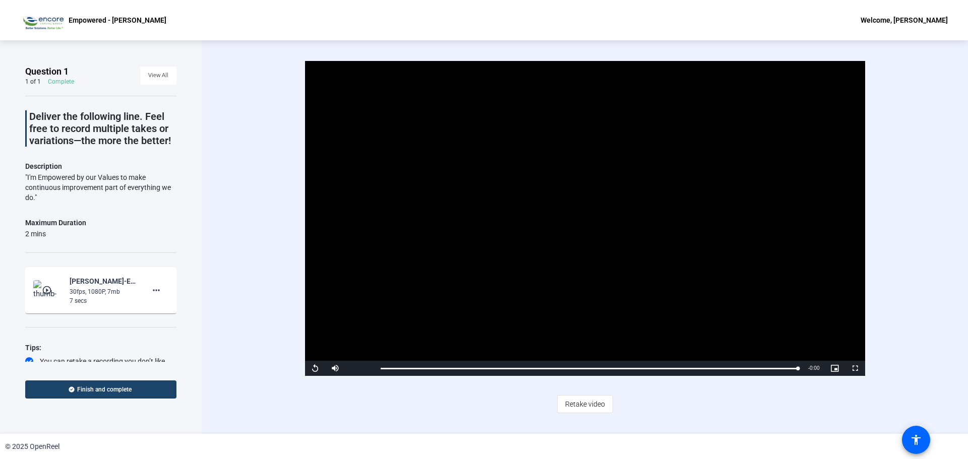
click at [107, 384] on span at bounding box center [100, 390] width 151 height 24
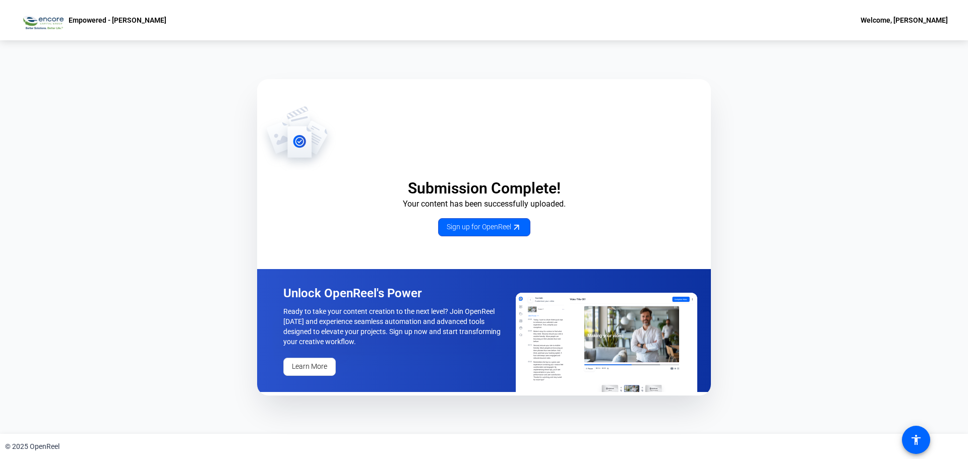
click at [894, 19] on div "Welcome, Tom Banyami" at bounding box center [904, 20] width 87 height 12
click at [73, 24] on div at bounding box center [484, 229] width 968 height 459
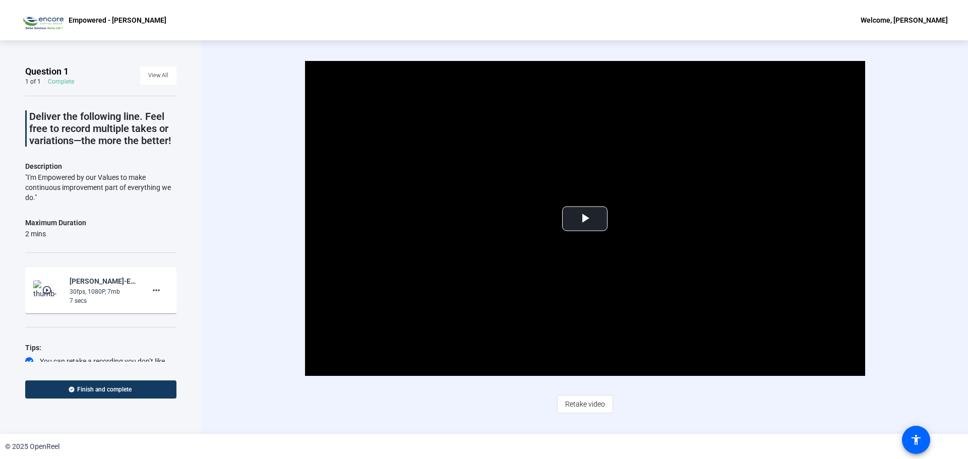
scroll to position [30, 0]
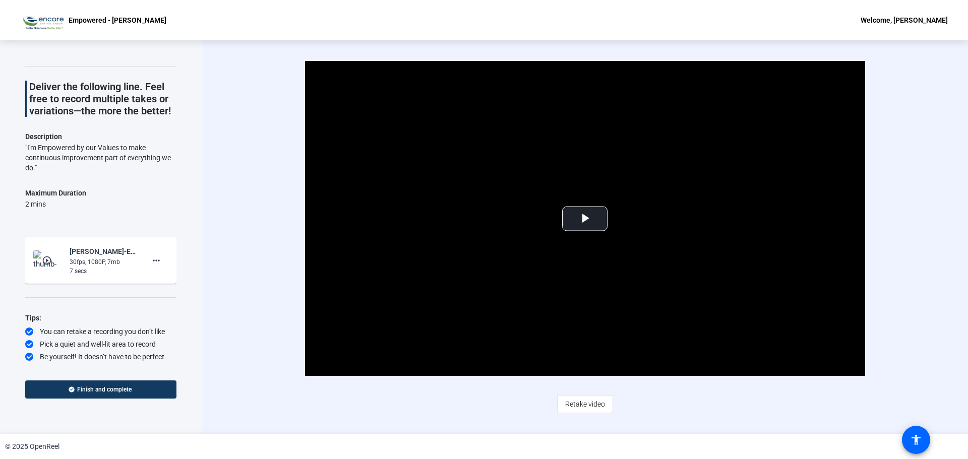
click at [56, 207] on div "2 mins" at bounding box center [55, 204] width 61 height 10
click at [579, 404] on span "Retake video" at bounding box center [585, 404] width 40 height 19
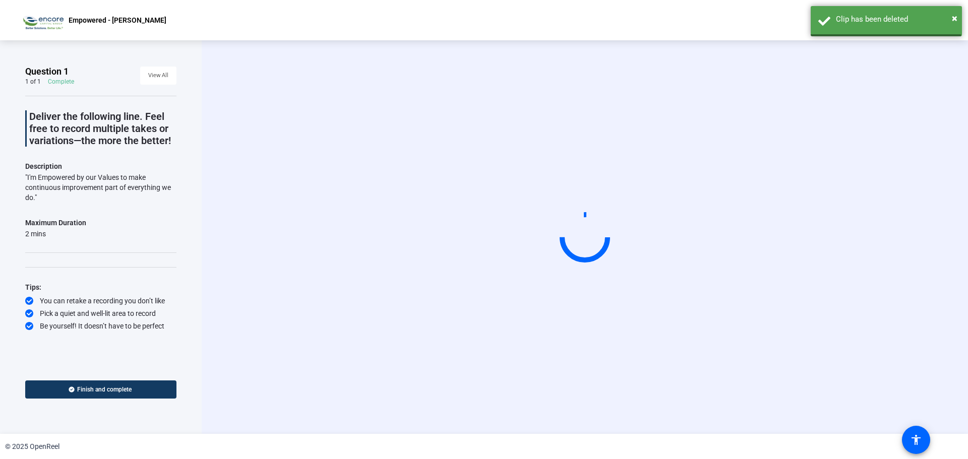
scroll to position [0, 0]
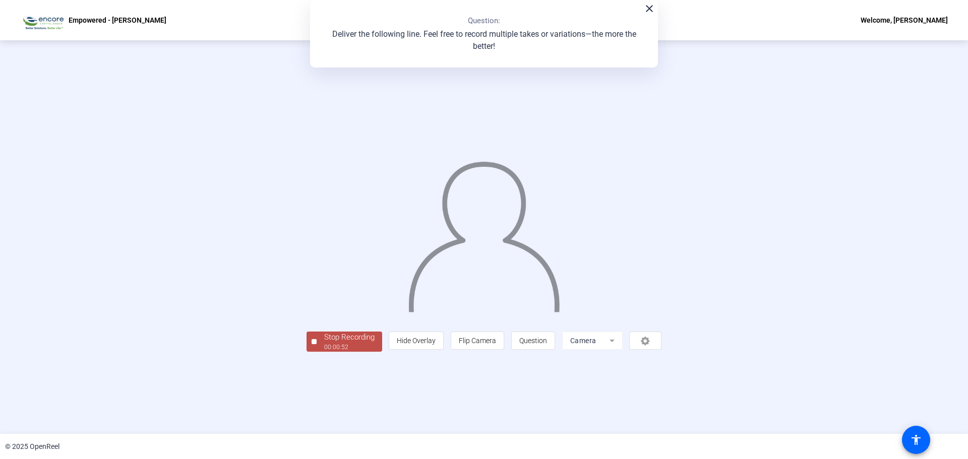
click at [324, 343] on div "Stop Recording" at bounding box center [349, 338] width 50 height 12
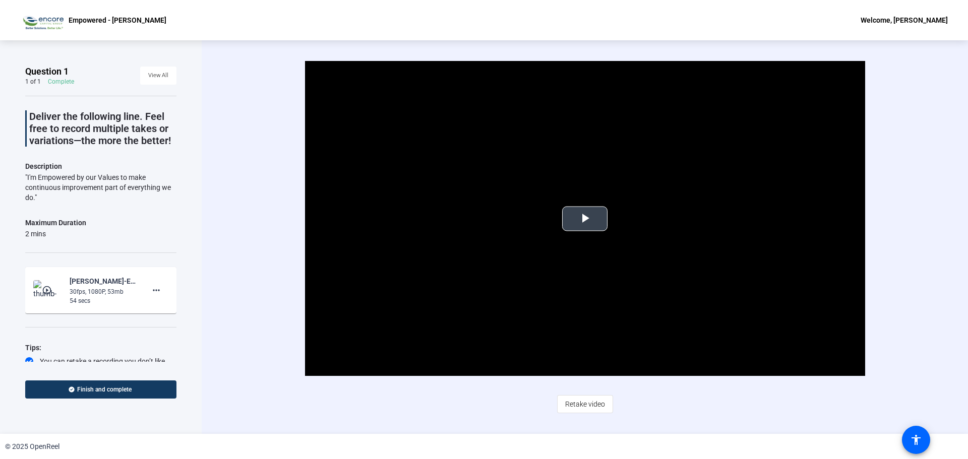
click at [585, 219] on span "Video Player" at bounding box center [585, 219] width 0 height 0
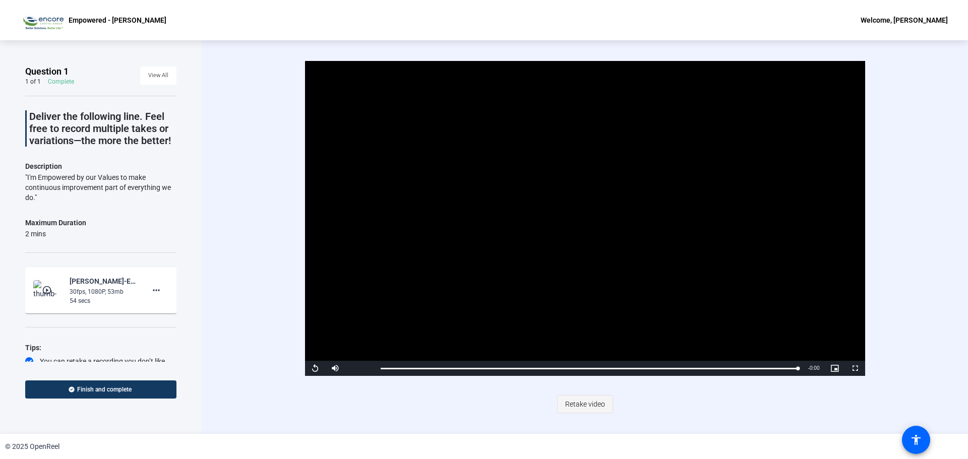
click at [586, 405] on span "Retake video" at bounding box center [585, 404] width 40 height 19
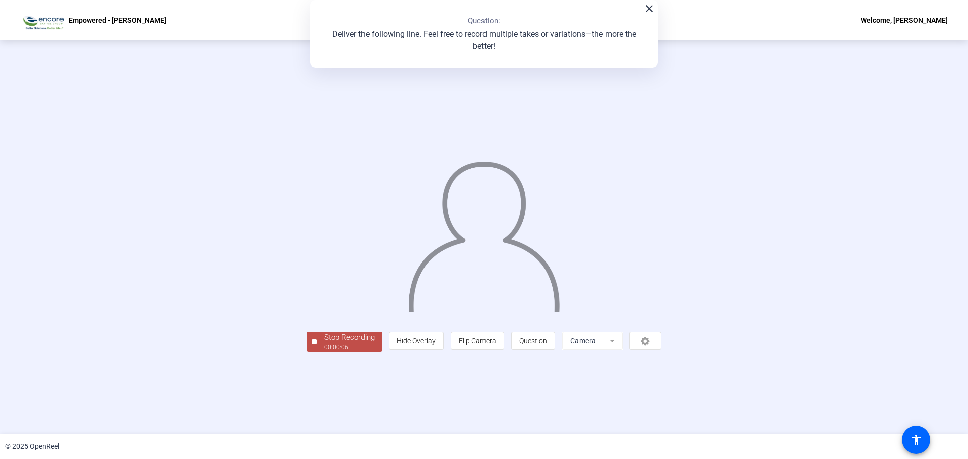
click at [324, 343] on div "Stop Recording" at bounding box center [349, 338] width 50 height 12
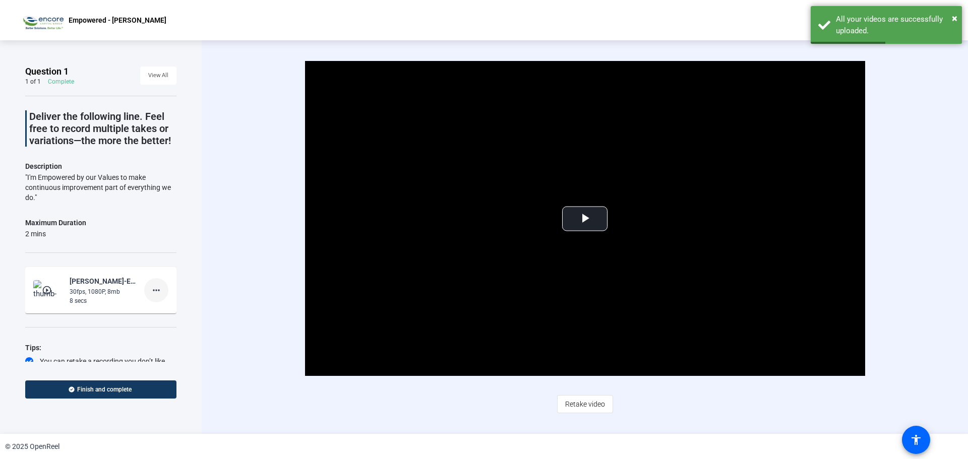
click at [155, 289] on mat-icon "more_horiz" at bounding box center [156, 290] width 12 height 12
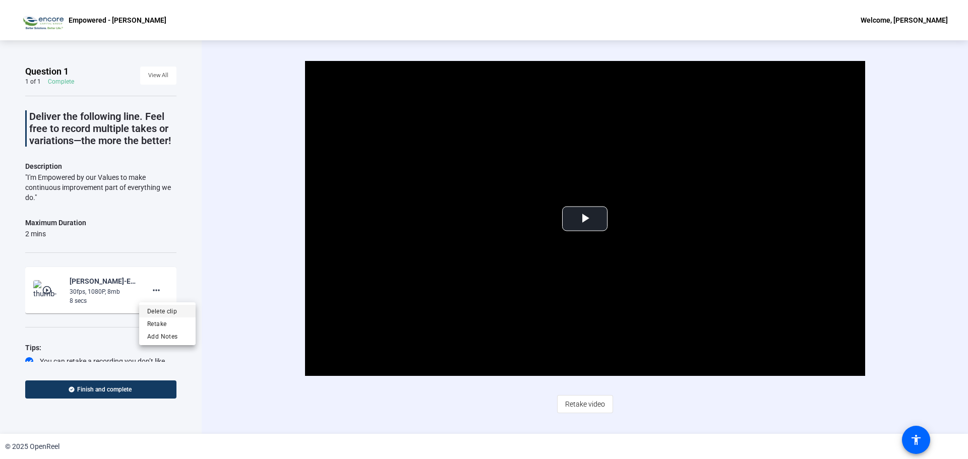
click at [169, 310] on span "Delete clip" at bounding box center [167, 311] width 40 height 12
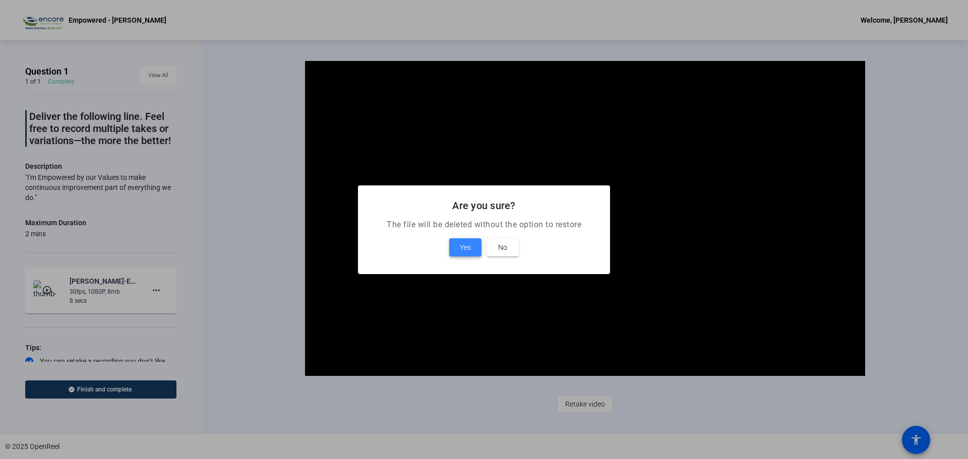
click at [456, 247] on span at bounding box center [465, 247] width 32 height 24
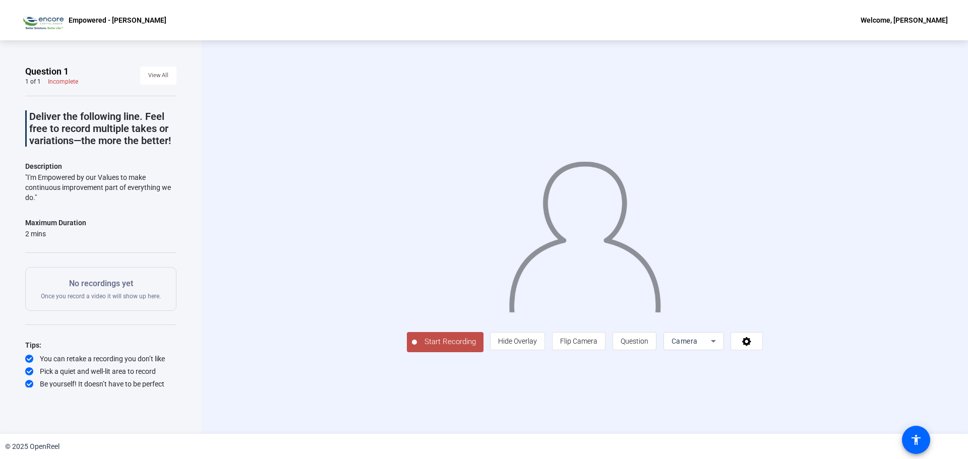
click at [417, 348] on span "Start Recording" at bounding box center [450, 342] width 67 height 12
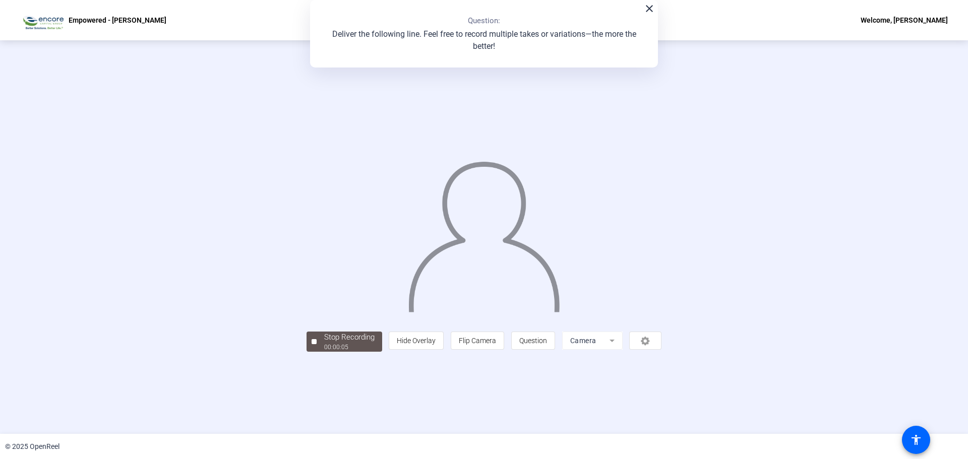
click at [343, 352] on div "Stop Recording 00:00:05 person Hide Overlay flip Flip Camera question_mark Ques…" at bounding box center [484, 341] width 355 height 22
click at [324, 343] on div "Stop Recording" at bounding box center [349, 338] width 50 height 12
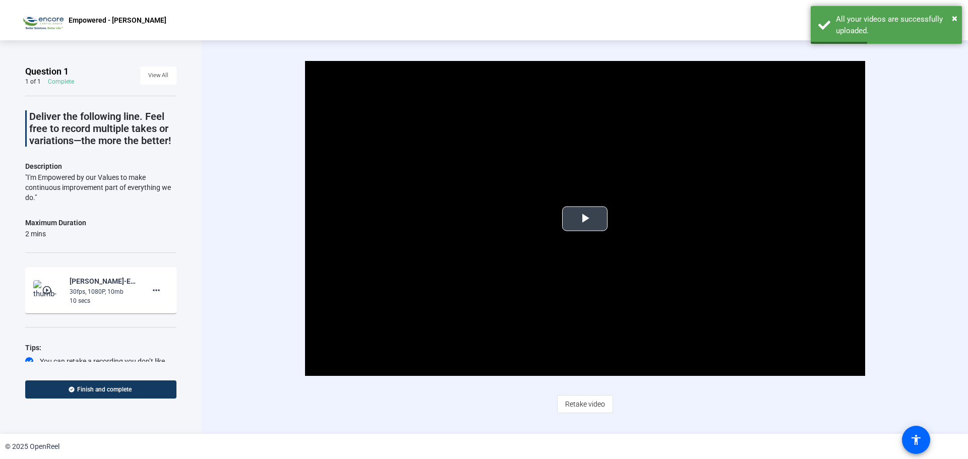
click at [585, 219] on span "Video Player" at bounding box center [585, 219] width 0 height 0
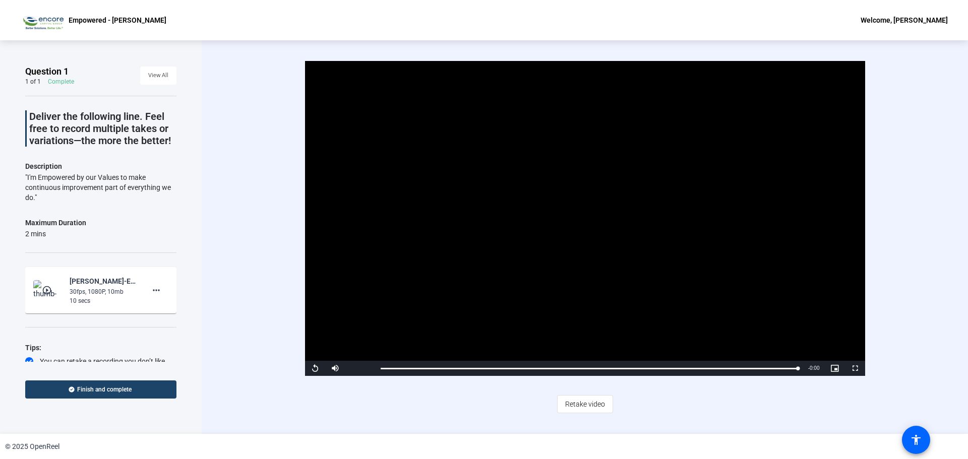
click at [93, 390] on span "Finish and complete" at bounding box center [104, 390] width 54 height 8
